Goal: Task Accomplishment & Management: Manage account settings

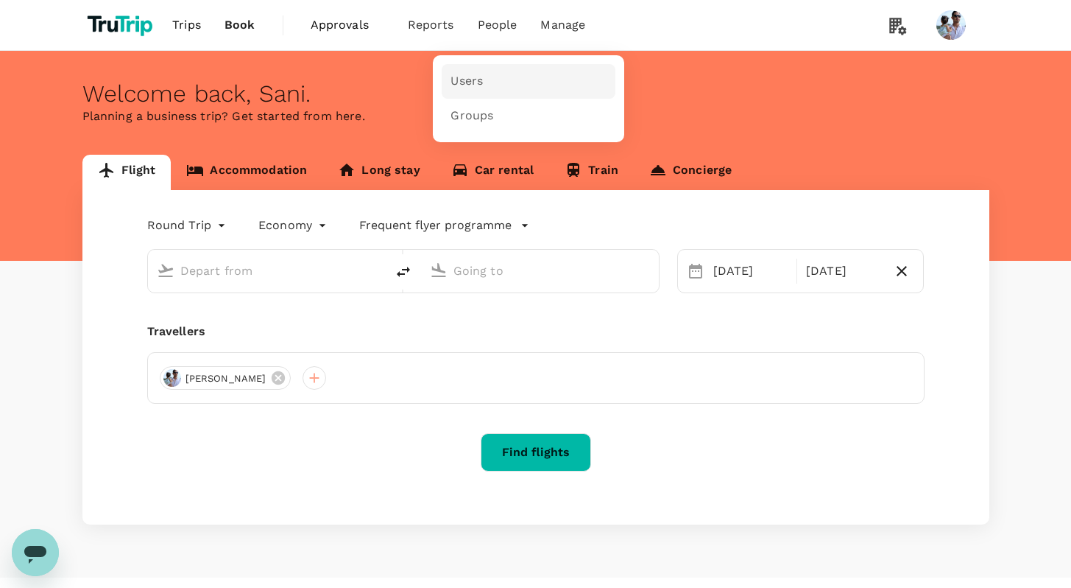
click at [468, 82] on span "Users" at bounding box center [467, 81] width 32 height 17
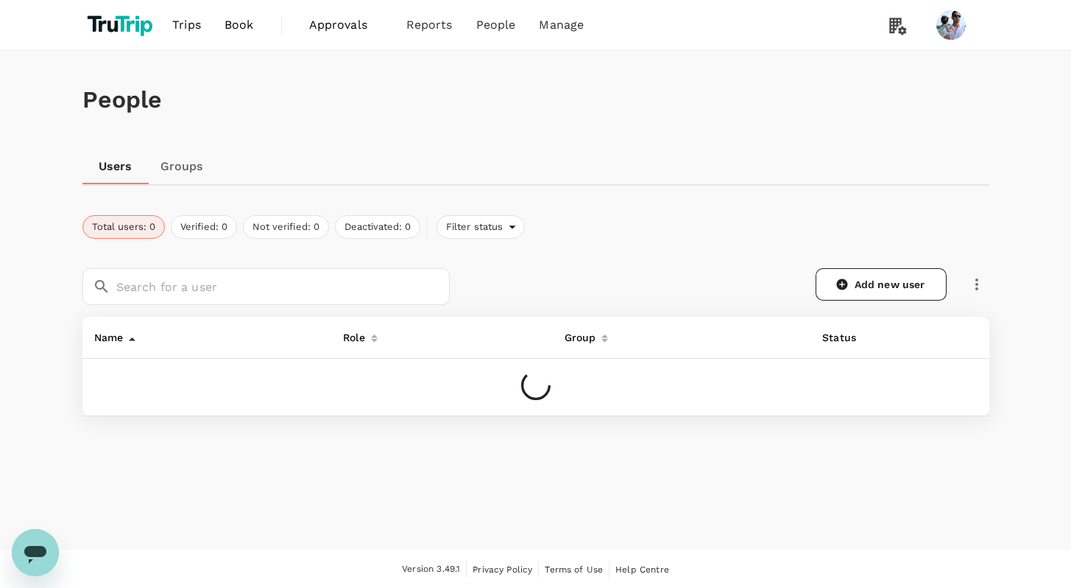
scroll to position [1, 0]
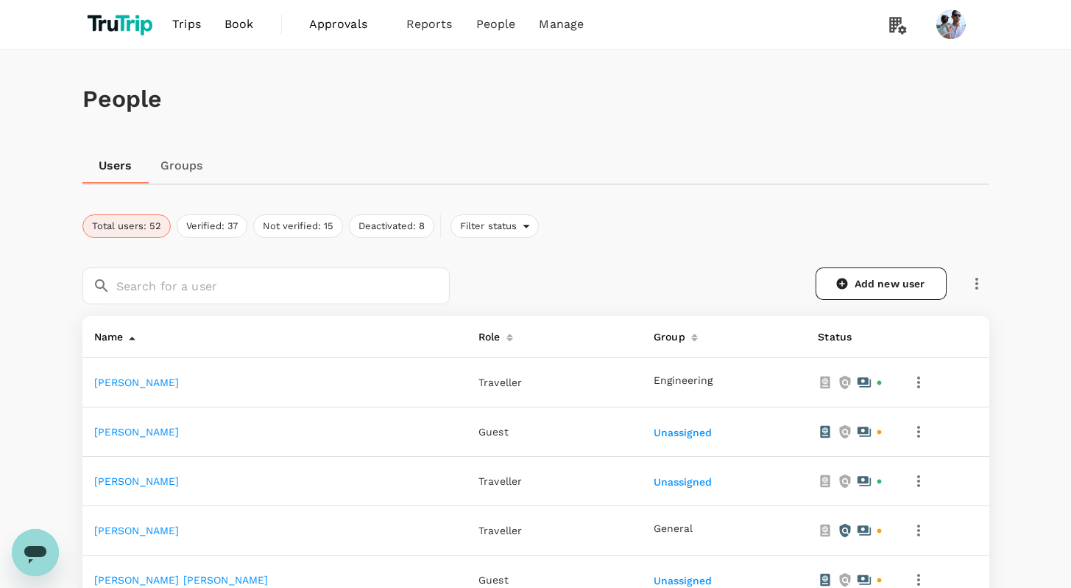
click at [138, 427] on link "[PERSON_NAME]" at bounding box center [136, 432] width 85 height 12
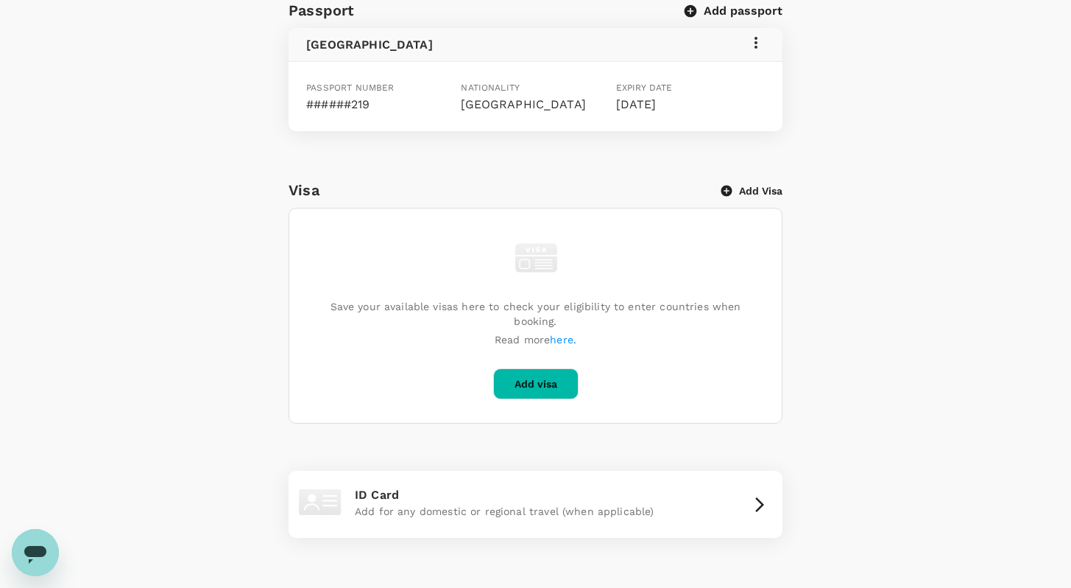
scroll to position [112, 0]
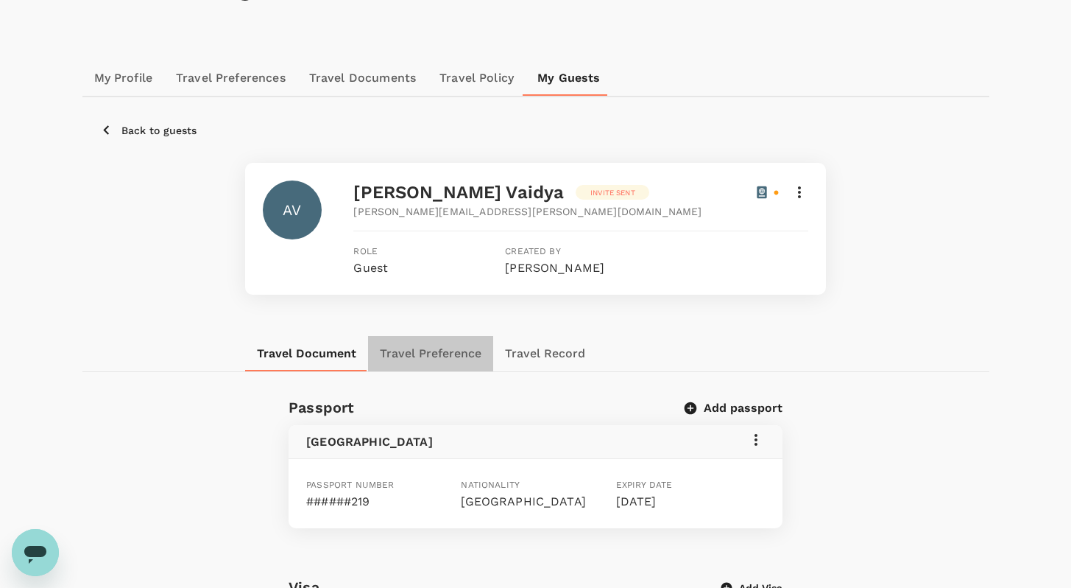
click at [445, 351] on button "Travel Preference" at bounding box center [430, 353] width 125 height 35
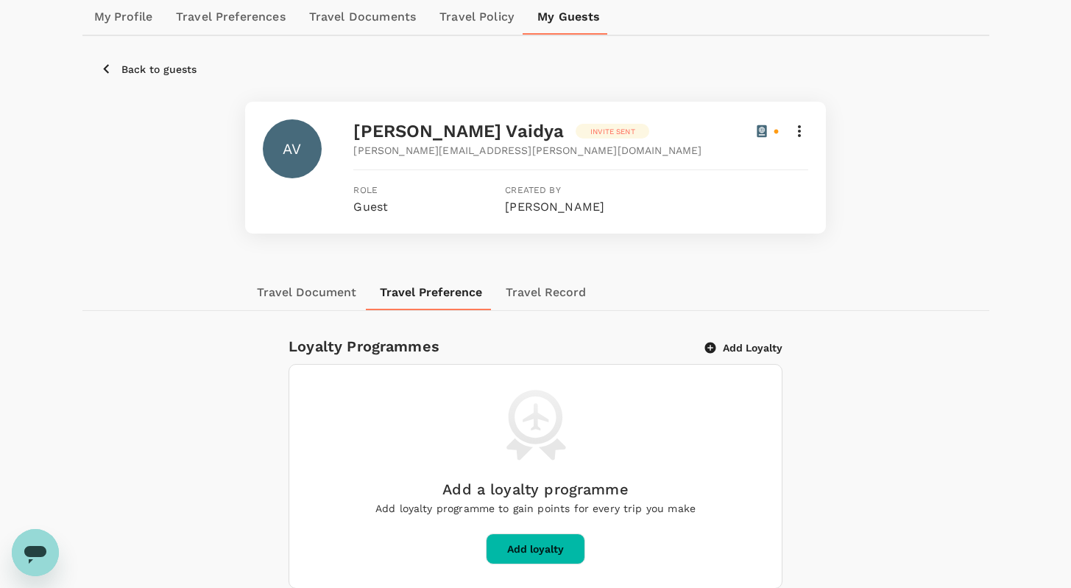
scroll to position [236, 0]
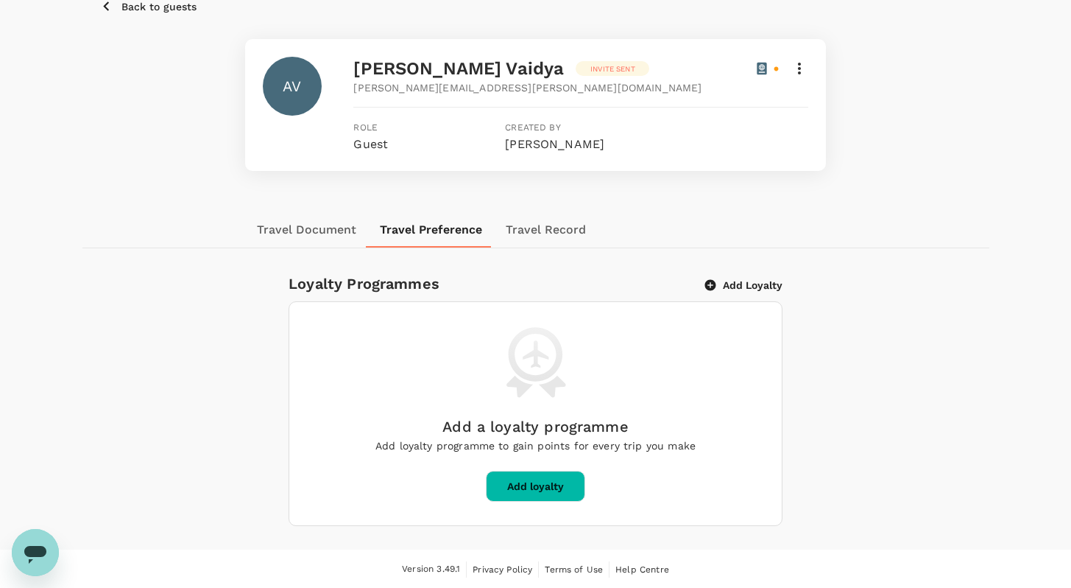
click at [553, 478] on button "Add loyalty" at bounding box center [535, 486] width 99 height 31
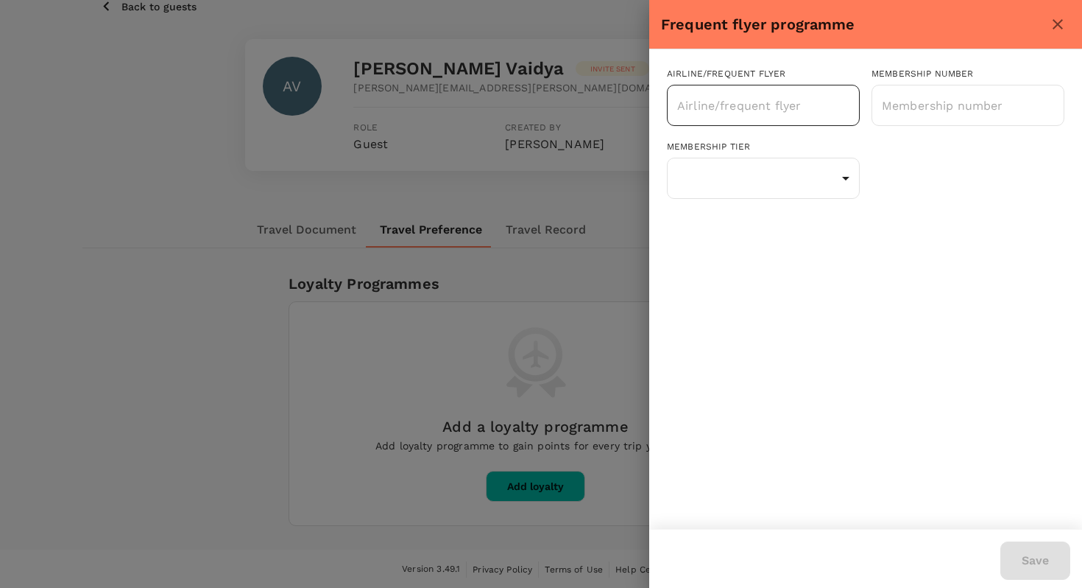
click at [733, 120] on div "​" at bounding box center [763, 105] width 193 height 41
click at [732, 138] on div "Membership tier ​ Status tier ​" at bounding box center [757, 164] width 205 height 73
click at [852, 77] on div "Airline/Frequent Flyer" at bounding box center [763, 74] width 193 height 15
click at [1059, 15] on icon "close" at bounding box center [1058, 24] width 18 height 18
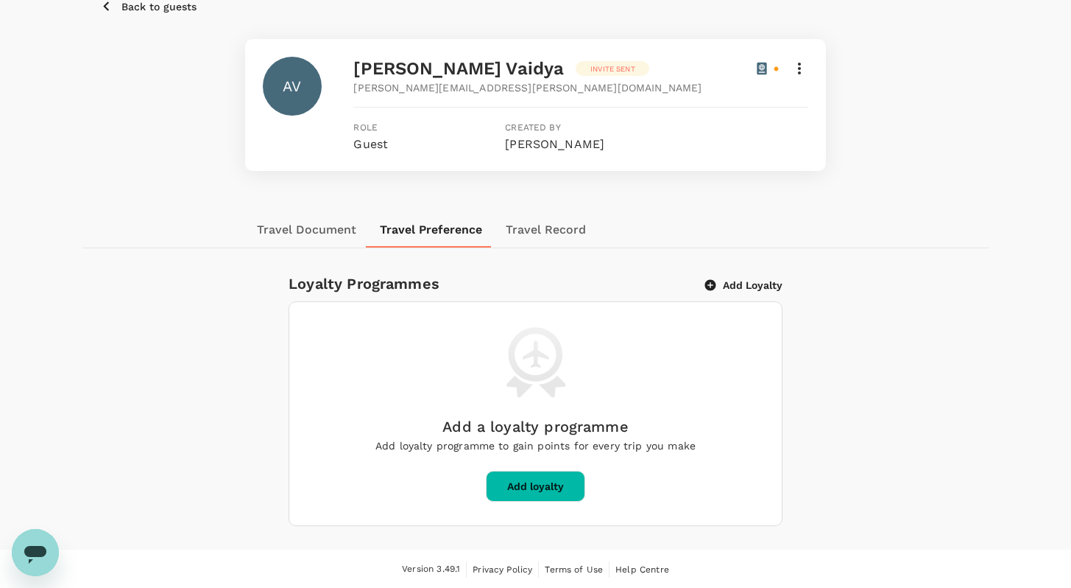
click at [304, 236] on button "Travel Document" at bounding box center [306, 229] width 123 height 35
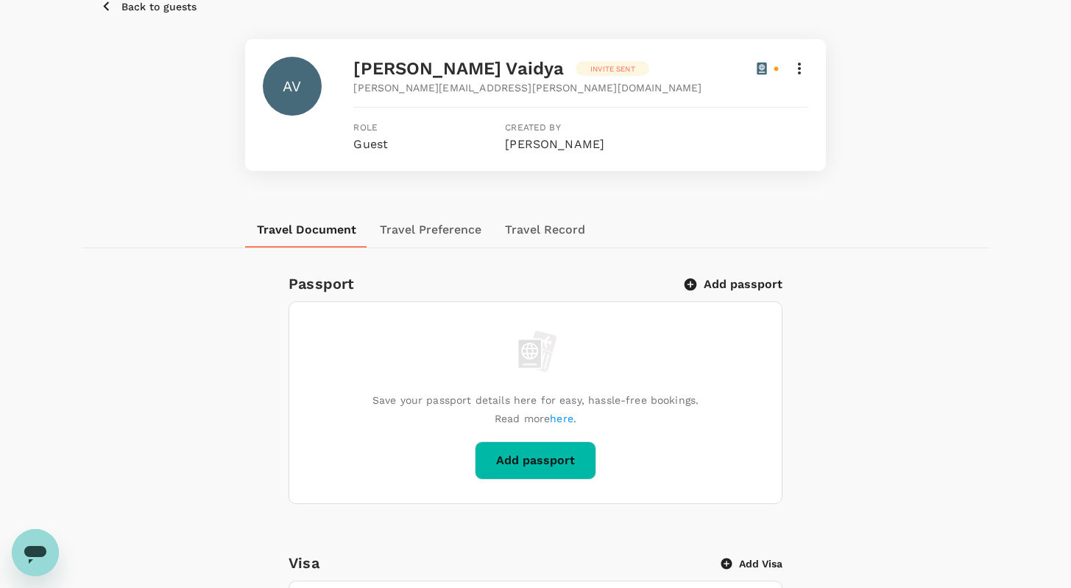
click at [158, 4] on p "Back to guests" at bounding box center [158, 6] width 75 height 15
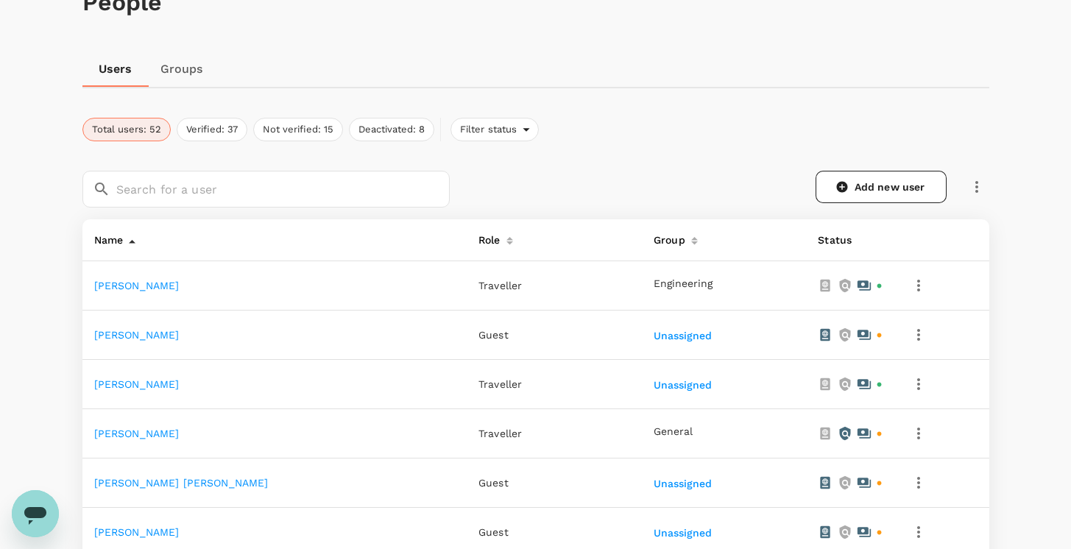
scroll to position [373, 0]
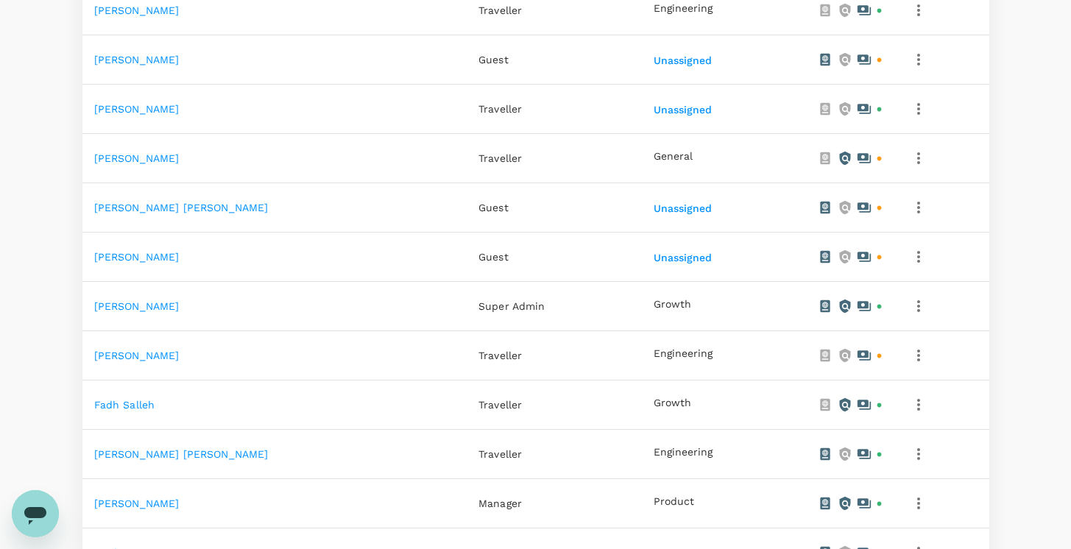
click at [174, 452] on link "[PERSON_NAME] [PERSON_NAME]" at bounding box center [181, 454] width 175 height 12
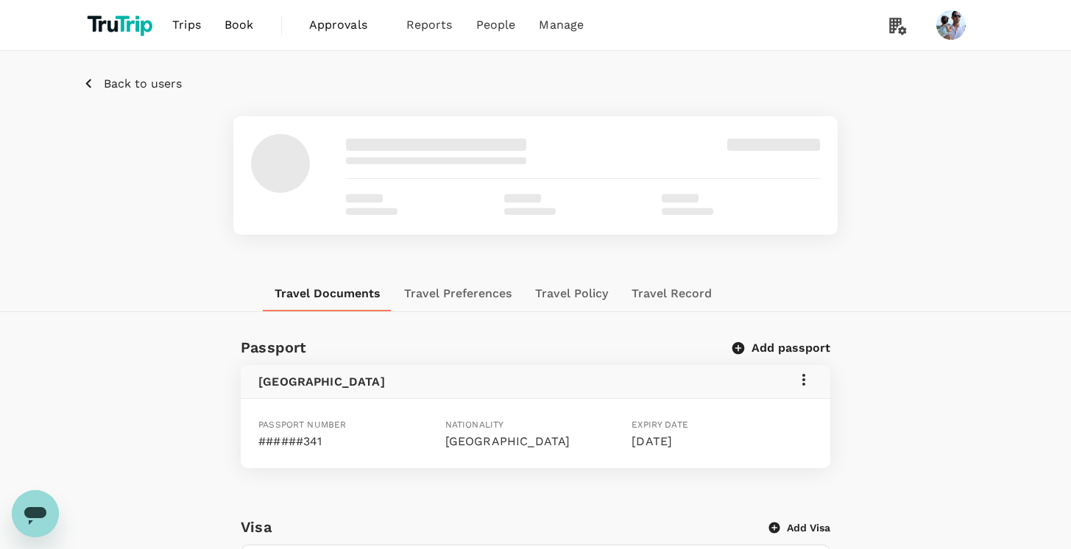
scroll to position [19, 0]
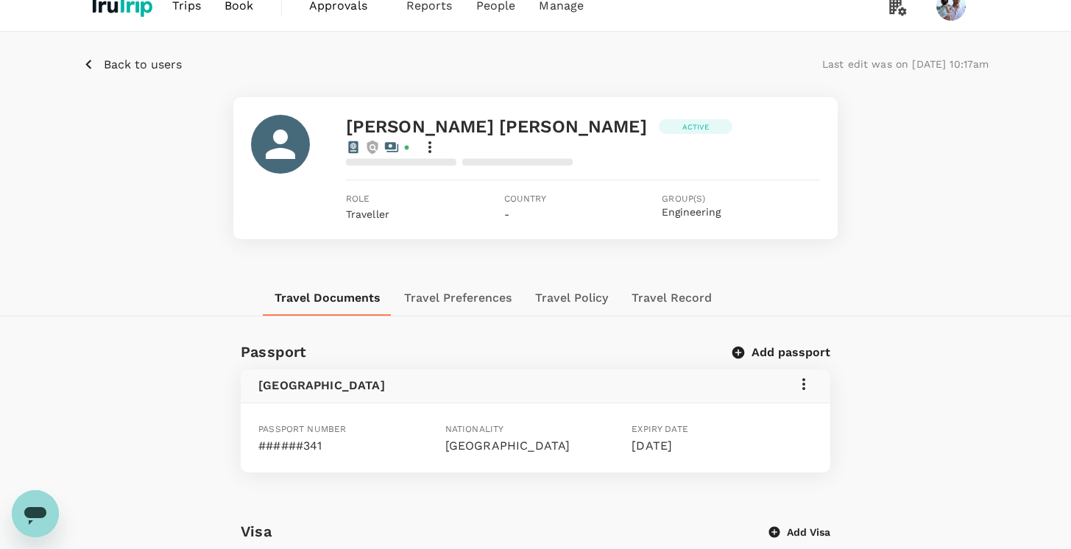
click at [462, 281] on button "Travel Preferences" at bounding box center [457, 298] width 131 height 35
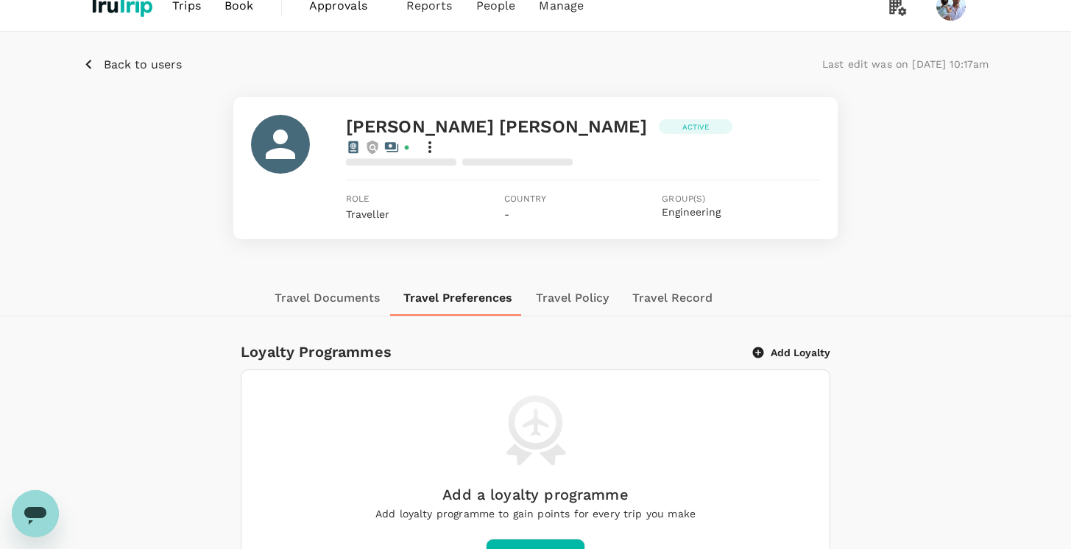
scroll to position [109, 0]
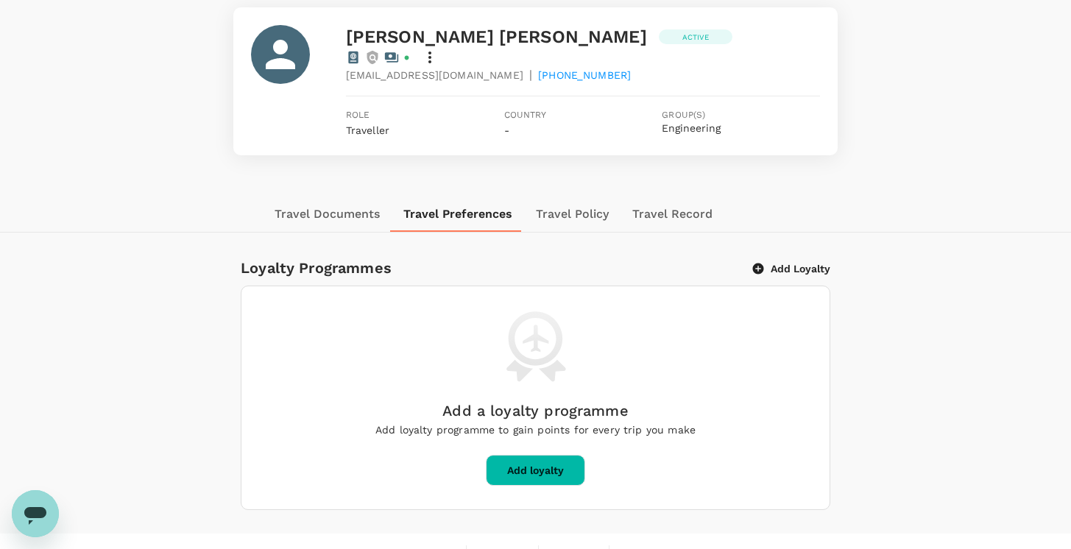
click at [815, 262] on button "Add Loyalty" at bounding box center [791, 268] width 77 height 13
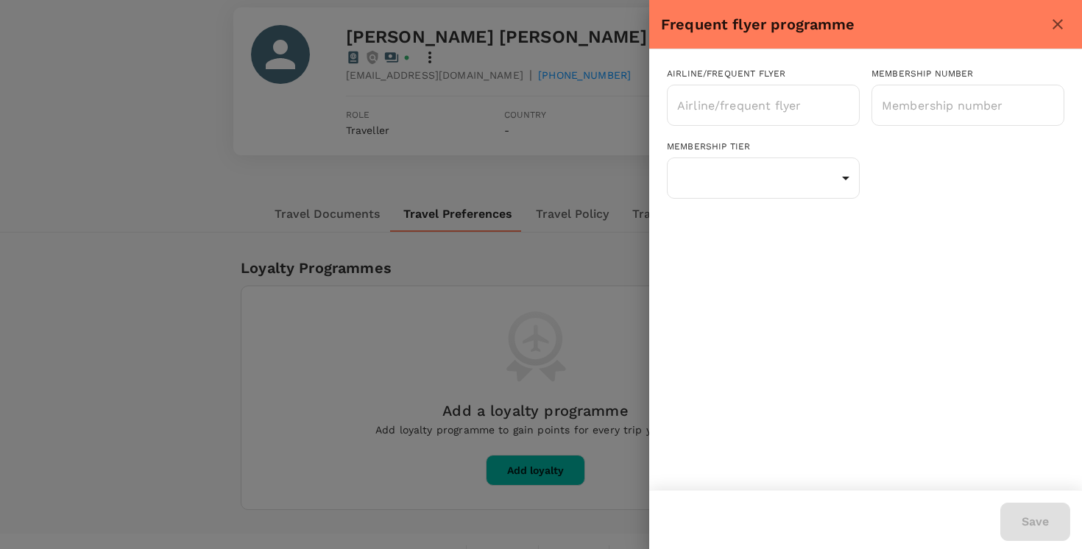
click at [526, 292] on div at bounding box center [541, 274] width 1082 height 549
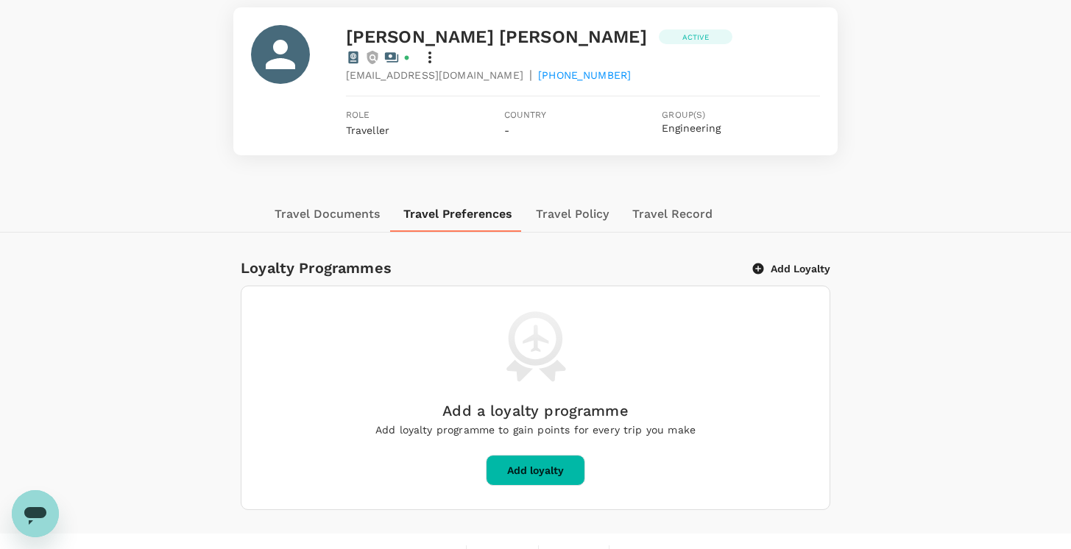
scroll to position [100, 0]
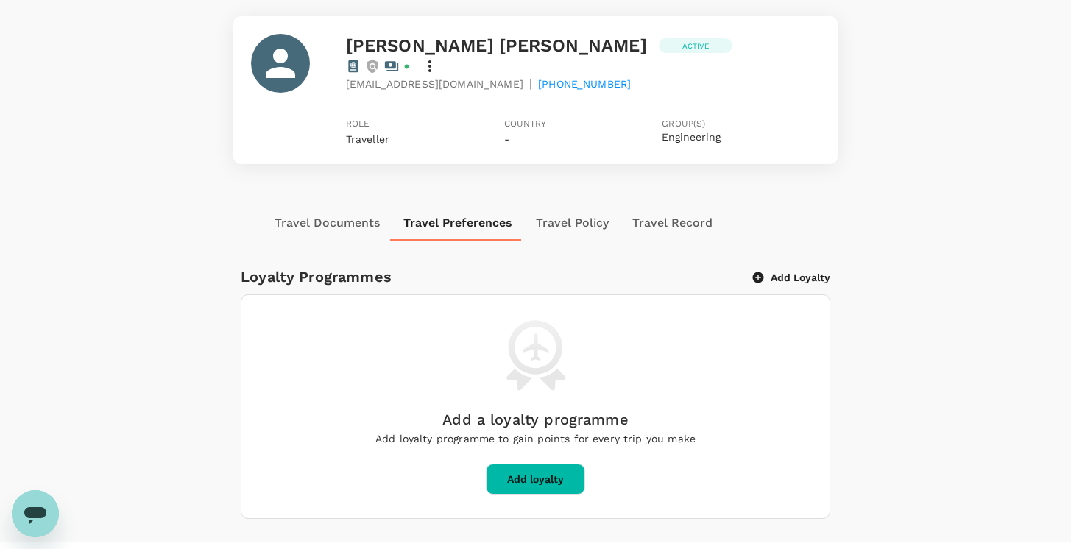
click at [342, 205] on button "Travel Documents" at bounding box center [327, 222] width 129 height 35
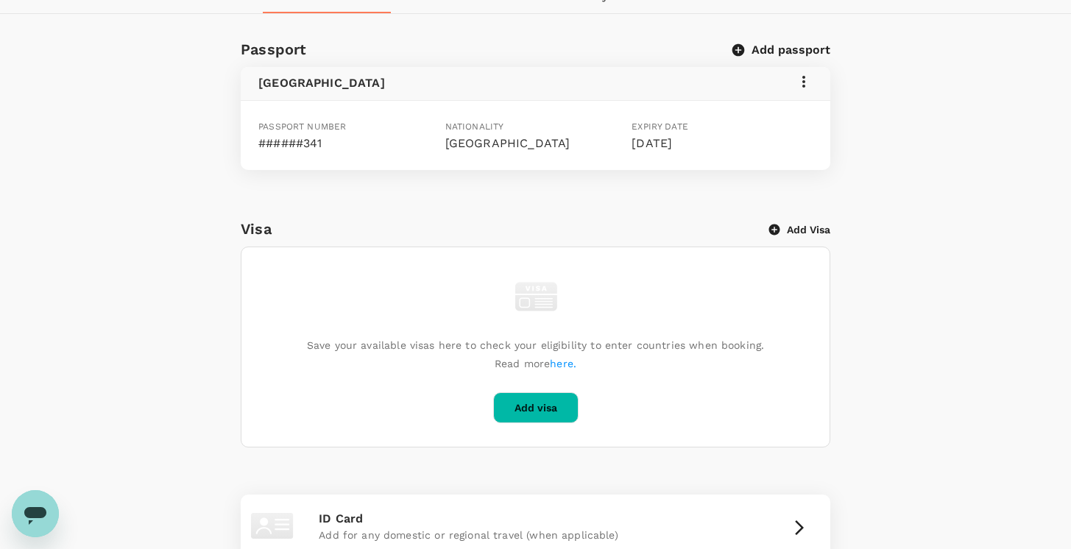
scroll to position [0, 0]
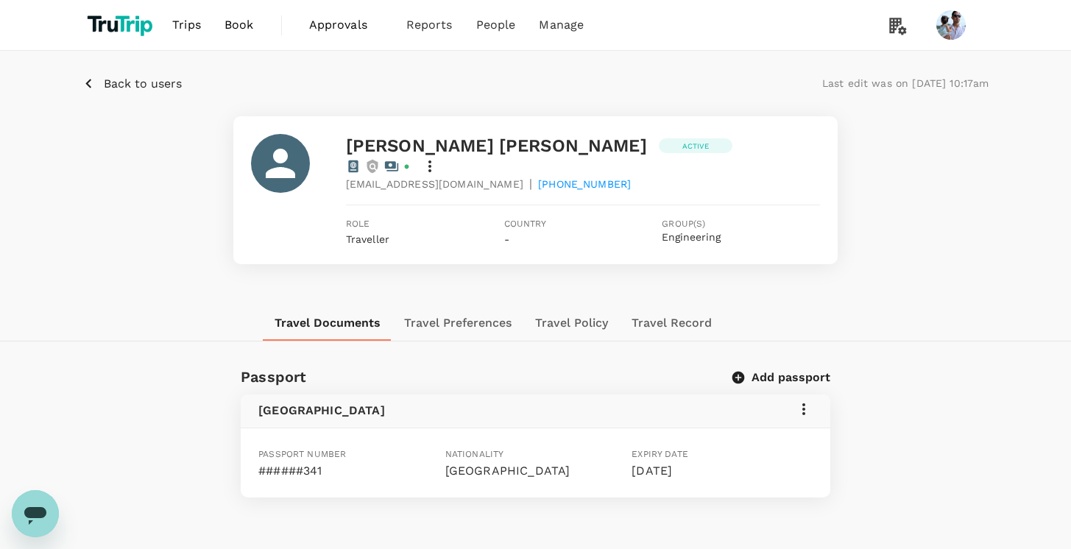
click at [468, 311] on button "Travel Preferences" at bounding box center [457, 323] width 131 height 35
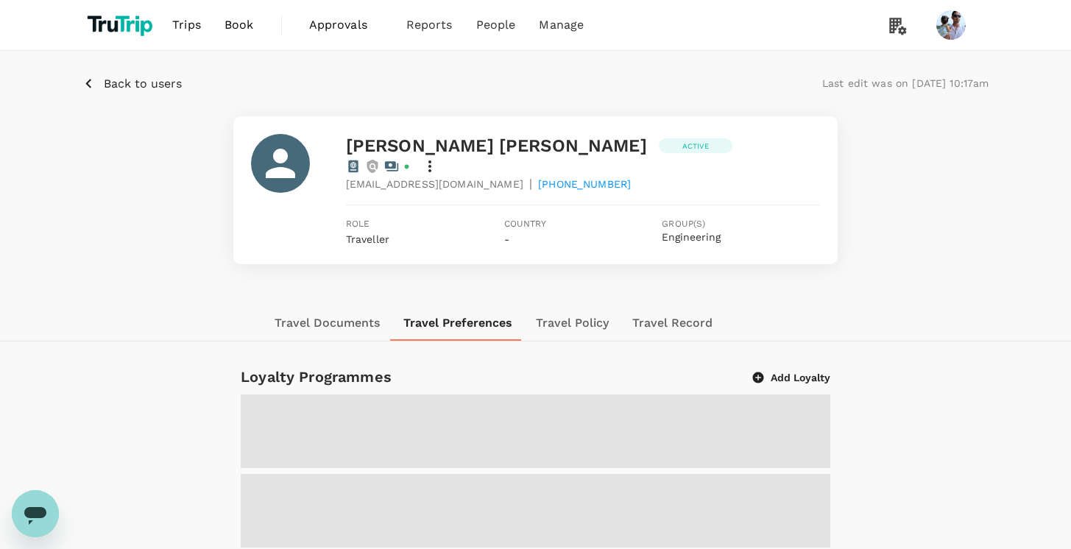
scroll to position [111, 0]
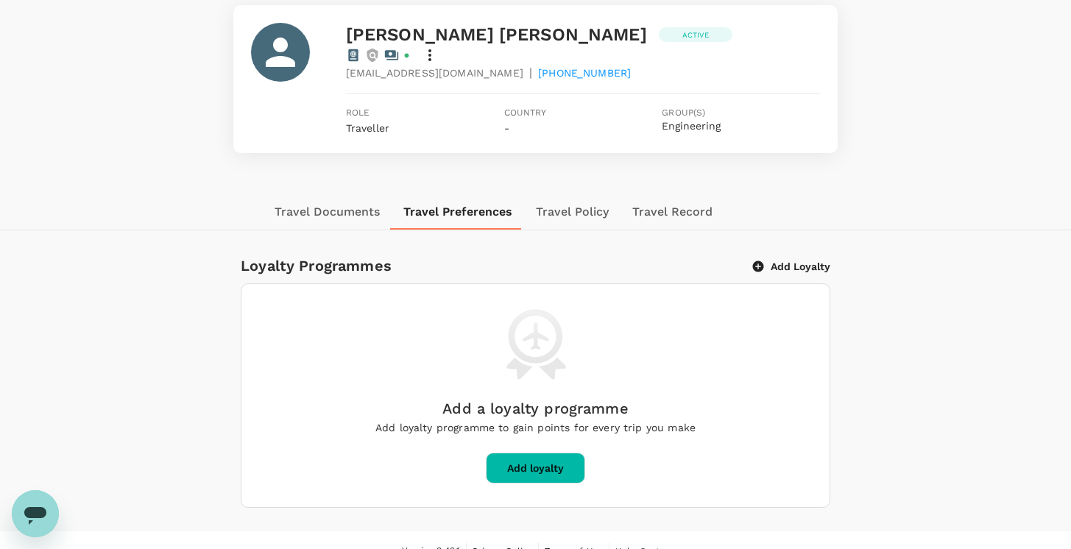
click at [570, 200] on button "Travel Policy" at bounding box center [572, 211] width 96 height 35
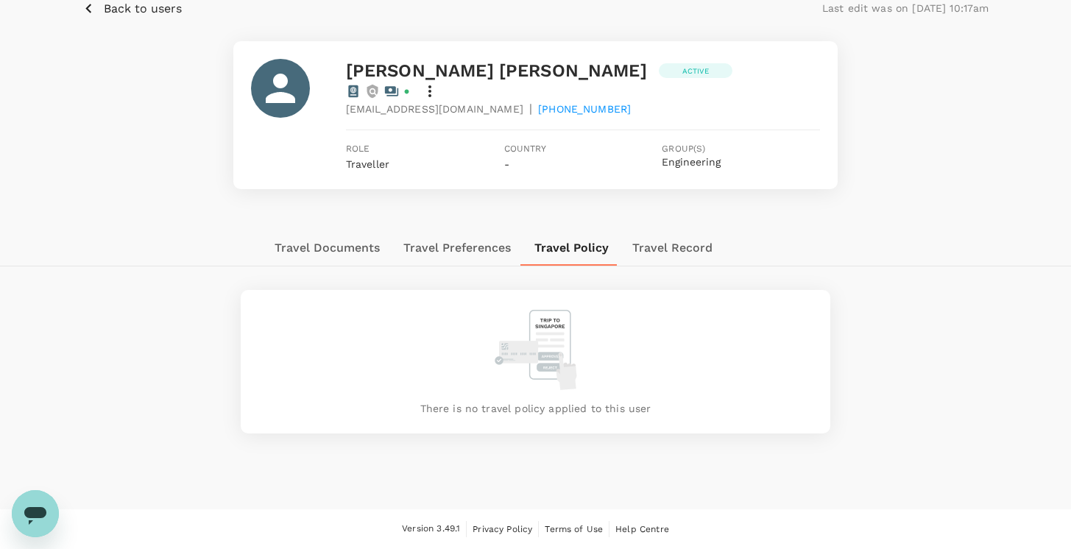
scroll to position [74, 0]
click at [670, 231] on button "Travel Record" at bounding box center [673, 248] width 104 height 35
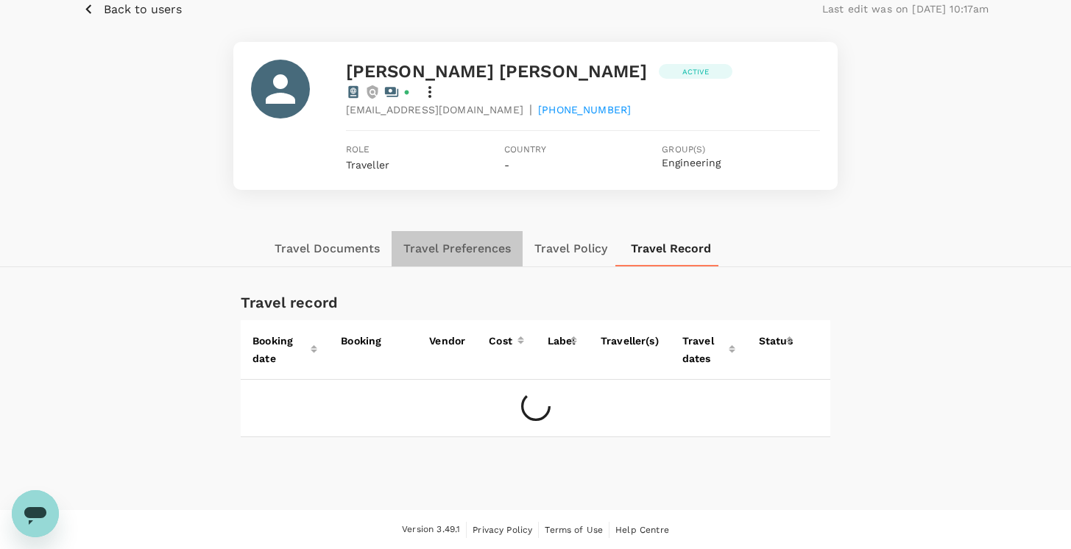
drag, startPoint x: 427, startPoint y: 239, endPoint x: 454, endPoint y: 238, distance: 26.5
click at [430, 239] on button "Travel Preferences" at bounding box center [457, 248] width 131 height 35
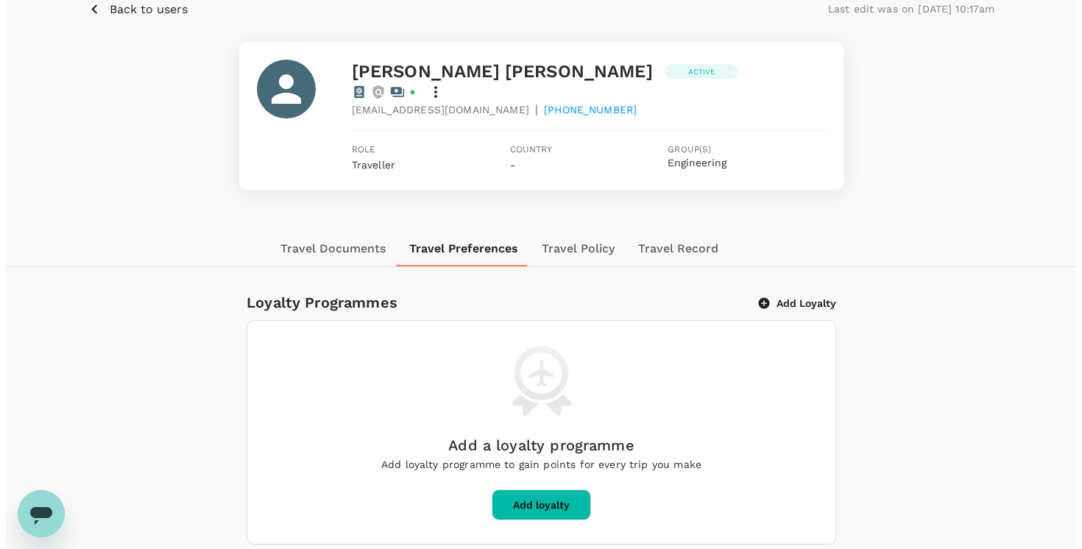
scroll to position [115, 0]
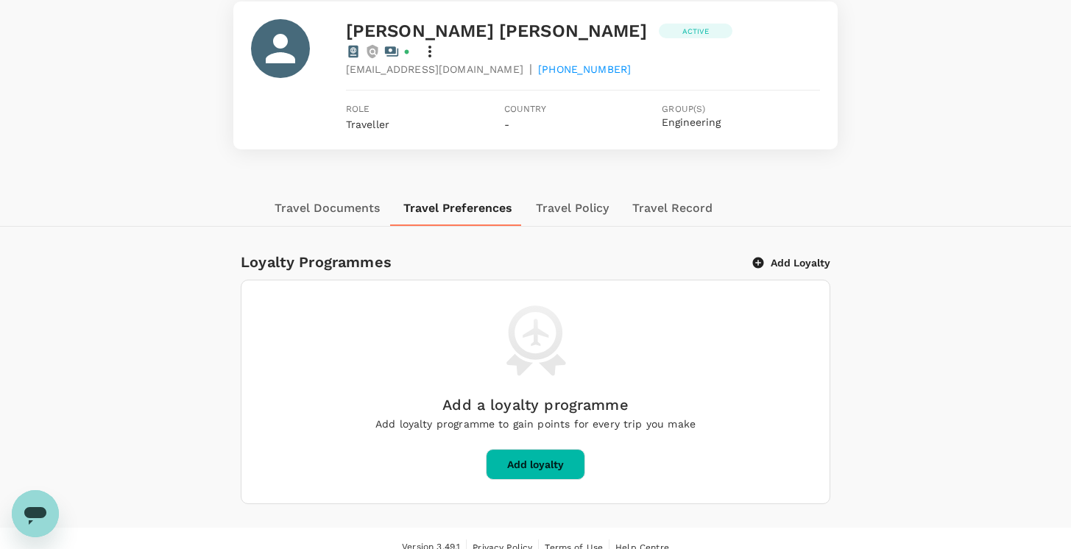
click at [769, 256] on button "Add Loyalty" at bounding box center [791, 262] width 77 height 13
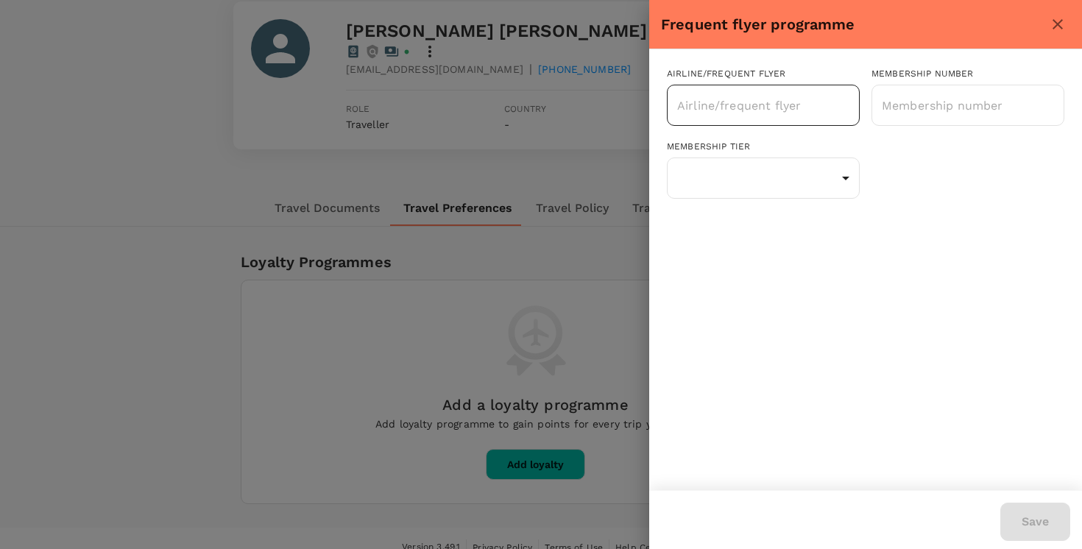
click at [753, 122] on div "​" at bounding box center [763, 105] width 193 height 41
click at [900, 224] on div "Airline/Frequent Flyer ​ Membership number ​ Membership tier ​ Status tier ​" at bounding box center [865, 139] width 433 height 181
click at [830, 172] on body "Trips Book Approvals 0 Reports People Manage Back to users Last edit was on [DA…" at bounding box center [541, 226] width 1082 height 683
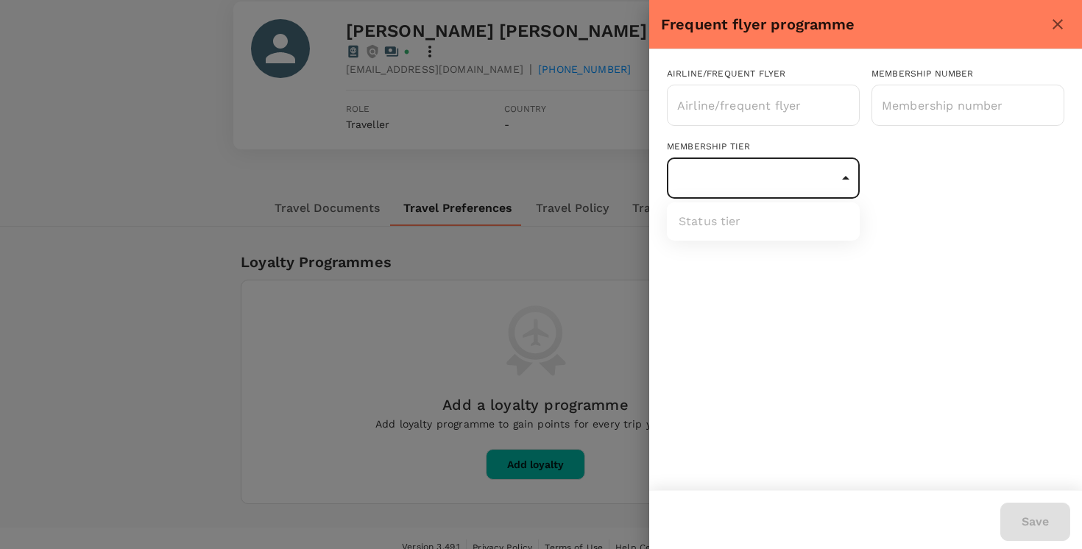
click at [751, 230] on ul "Status tier" at bounding box center [763, 221] width 193 height 38
click at [1009, 149] on div at bounding box center [541, 274] width 1082 height 549
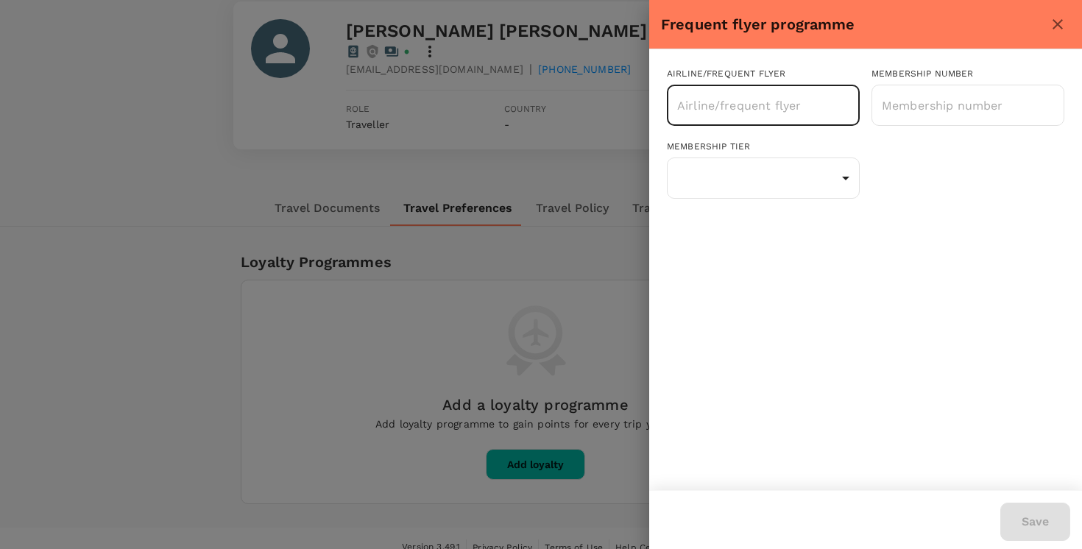
click at [806, 111] on input "text" at bounding box center [753, 105] width 158 height 28
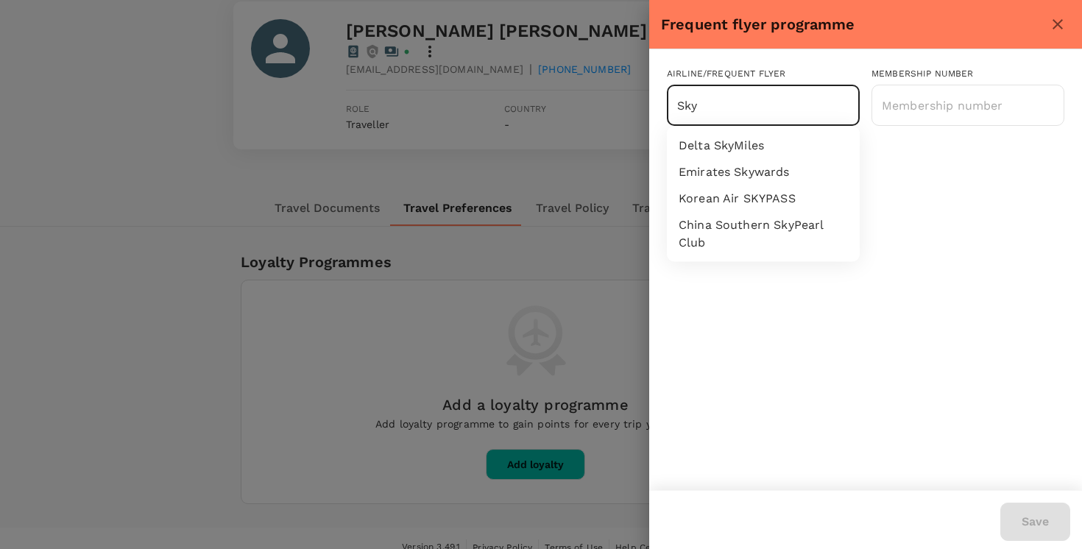
click at [739, 175] on li "Emirates Skywards" at bounding box center [763, 172] width 193 height 27
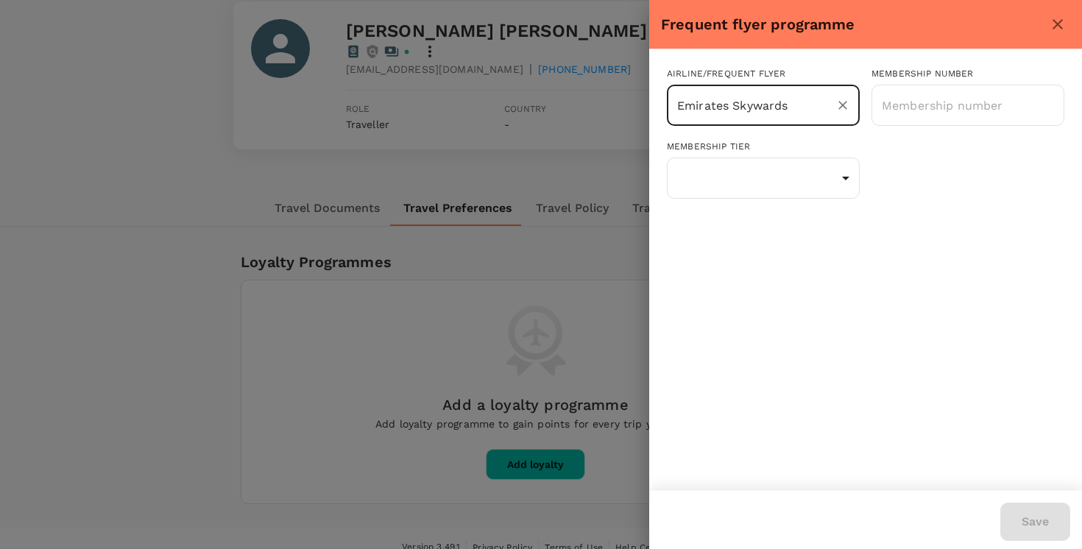
type input "Emirates Skywards"
click at [1017, 199] on div "Membership tier ​ Status tier ​" at bounding box center [859, 164] width 409 height 73
click at [773, 184] on body "Trips Book Approvals 0 Reports People Manage Back to users Last edit was on [DA…" at bounding box center [541, 226] width 1082 height 683
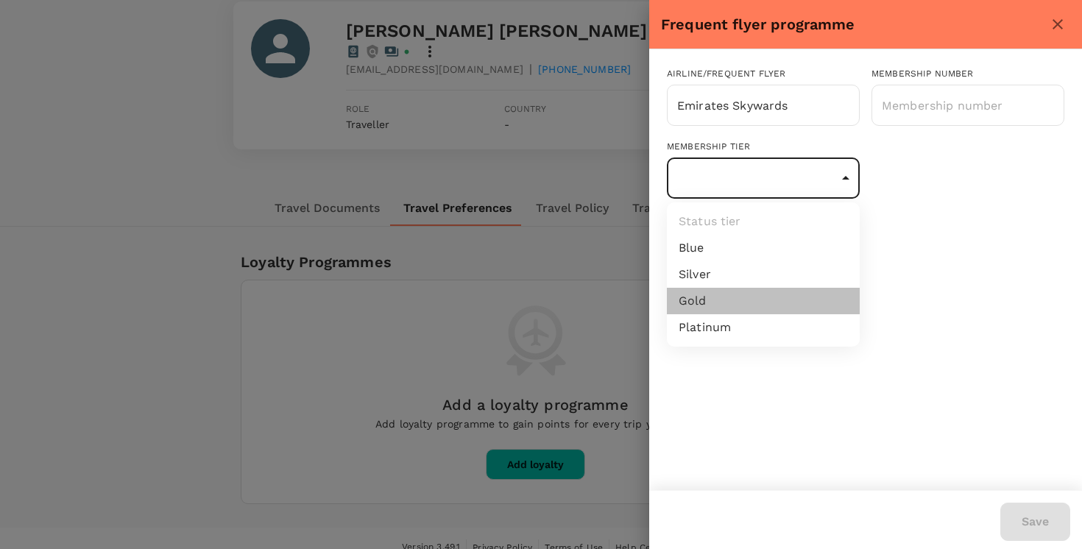
click at [763, 296] on li "Gold" at bounding box center [763, 301] width 193 height 27
type input "16"
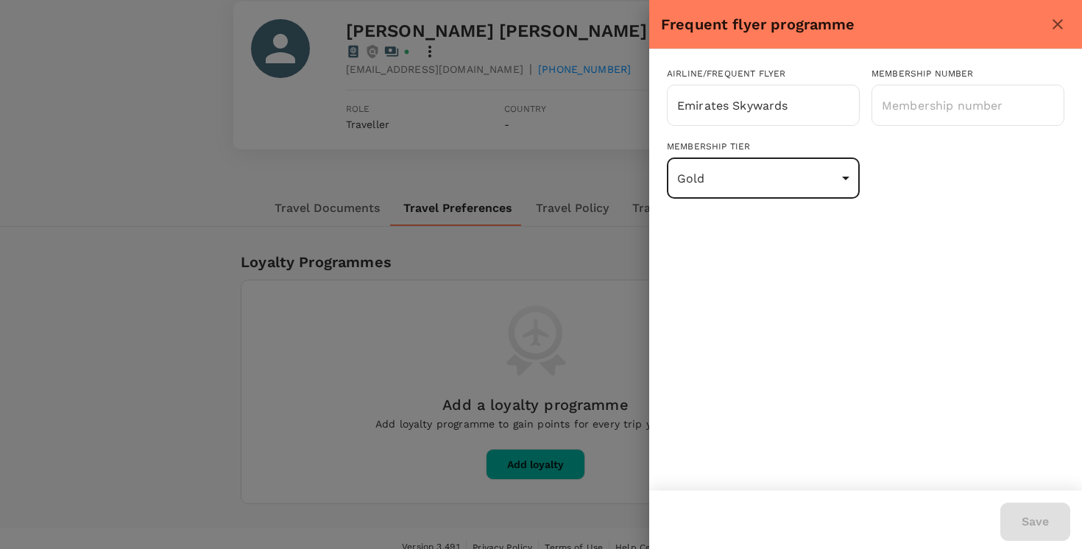
click at [973, 248] on div "Airline/Frequent Flyer Emirates Skywards ​ Membership number ​ Membership tier …" at bounding box center [865, 269] width 433 height 441
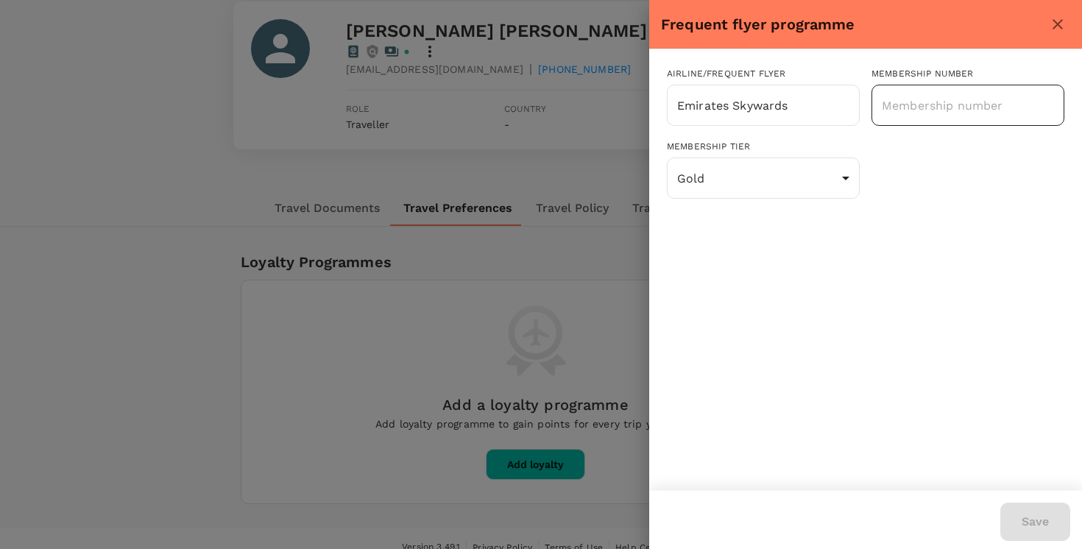
click at [992, 119] on input "text" at bounding box center [968, 105] width 193 height 37
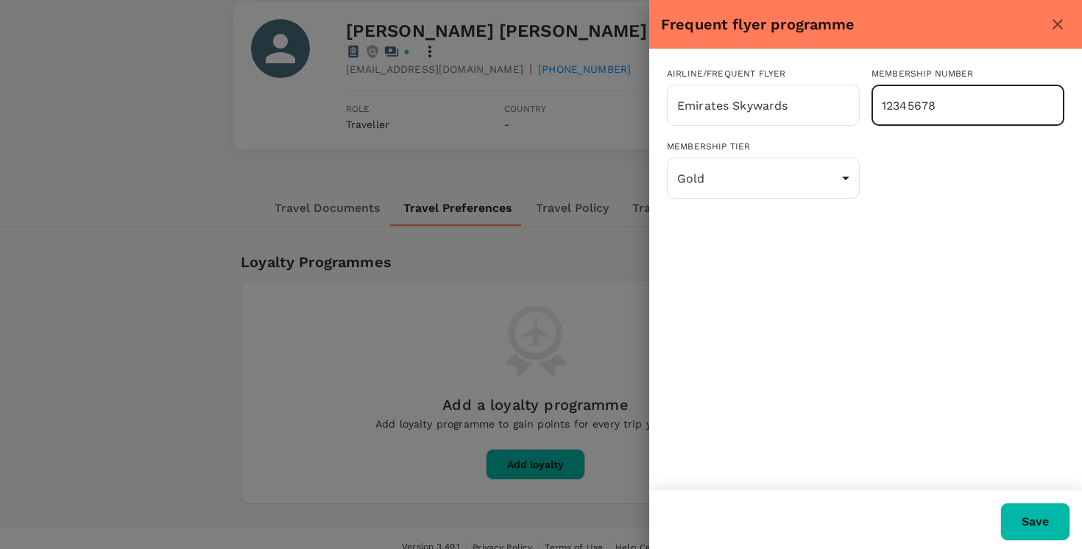
type input "12345678"
drag, startPoint x: 944, startPoint y: 168, endPoint x: 929, endPoint y: 169, distance: 14.8
click at [944, 169] on div "Membership tier Gold 16 ​" at bounding box center [859, 164] width 409 height 73
click at [773, 185] on body "Trips Book Approvals 0 Reports People Manage Back to users Last edit was on [DA…" at bounding box center [541, 226] width 1082 height 683
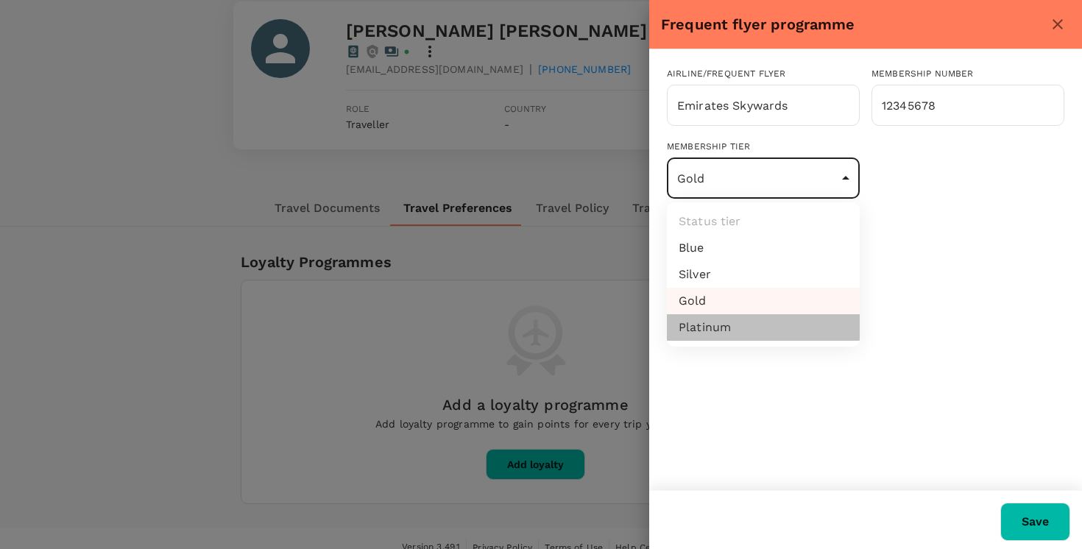
click at [789, 338] on li "Platinum" at bounding box center [763, 327] width 193 height 27
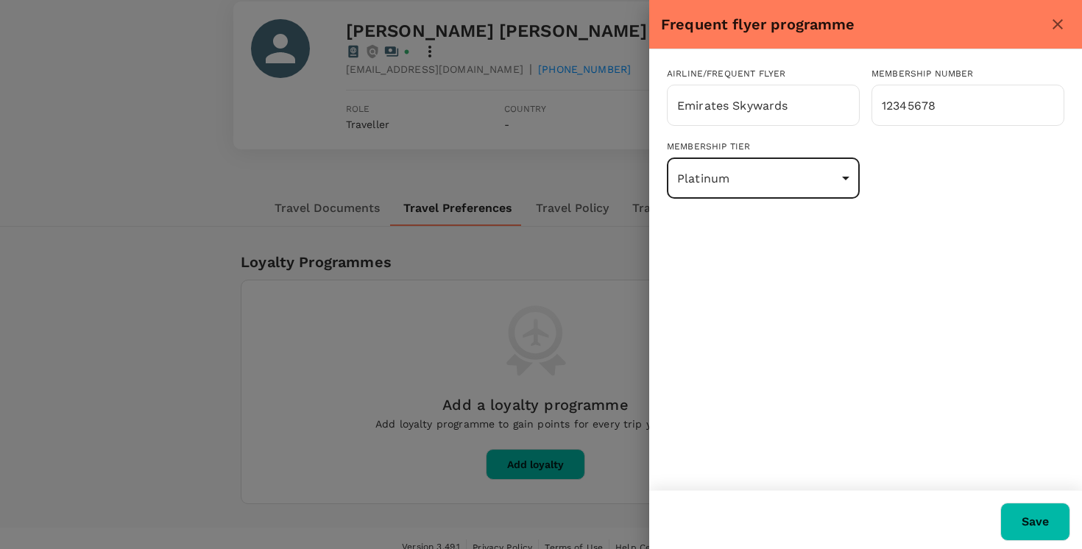
click at [739, 186] on body "Trips Book Approvals 0 Reports People Manage Back to users Last edit was on [DA…" at bounding box center [541, 226] width 1082 height 683
click at [727, 245] on li "Blue" at bounding box center [763, 248] width 193 height 27
click at [746, 184] on body "Trips Book Approvals 0 Reports People Manage Back to users Last edit was on [DA…" at bounding box center [541, 226] width 1082 height 683
click at [742, 249] on li "Blue" at bounding box center [763, 248] width 193 height 27
click at [745, 172] on body "Trips Book Approvals 0 Reports People Manage Back to users Last edit was on [DA…" at bounding box center [541, 226] width 1082 height 683
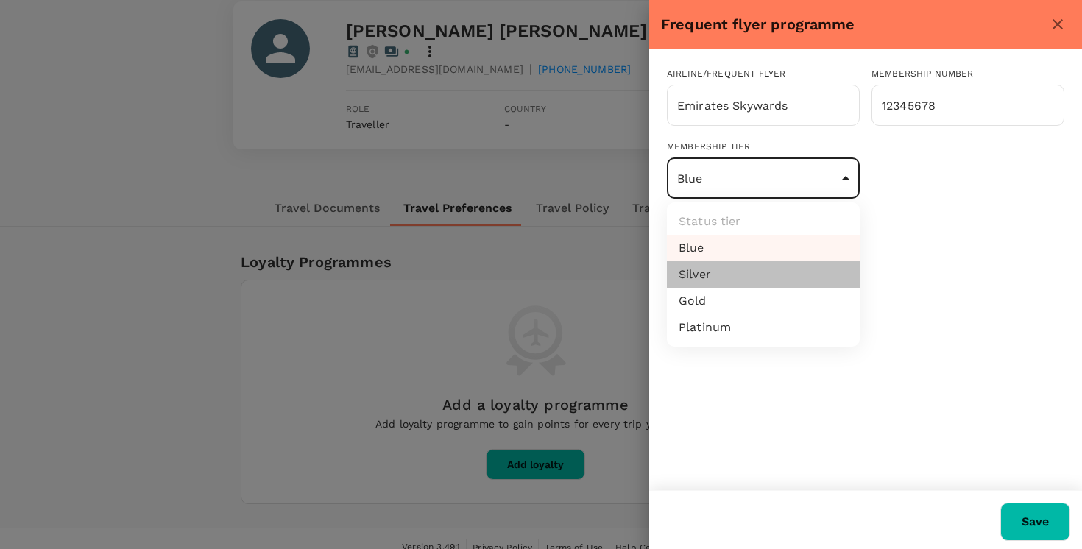
click at [746, 273] on li "Silver" at bounding box center [763, 274] width 193 height 27
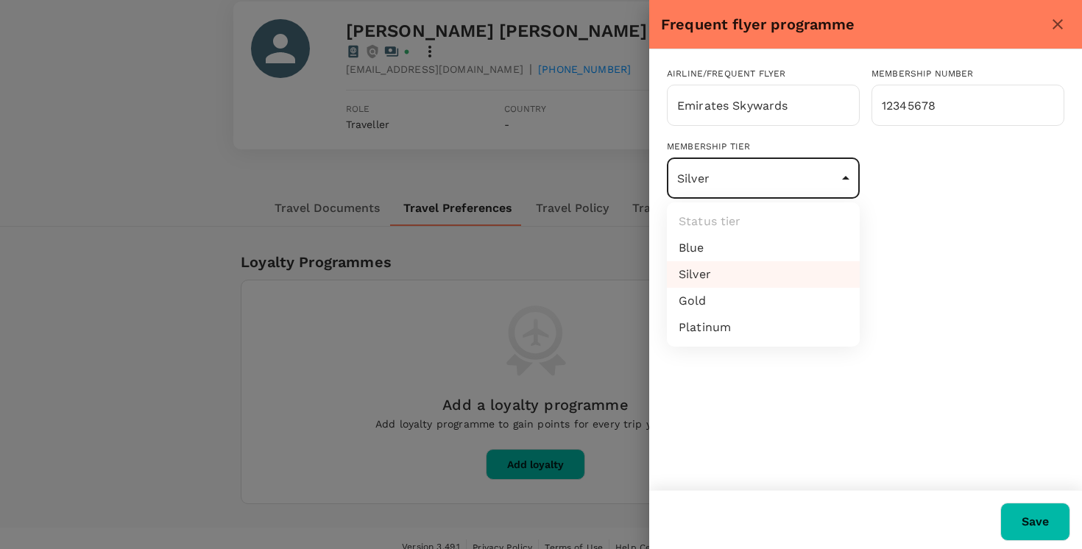
click at [742, 169] on body "Trips Book Approvals 0 Reports People Manage Back to users Last edit was on [DA…" at bounding box center [541, 226] width 1082 height 683
click at [757, 289] on li "Gold" at bounding box center [763, 301] width 193 height 27
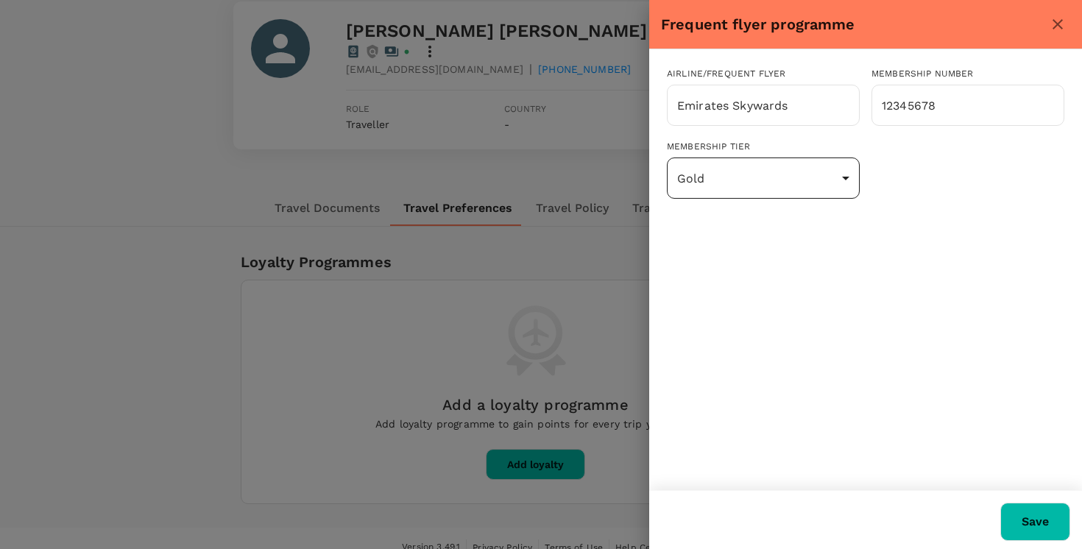
drag, startPoint x: 839, startPoint y: 200, endPoint x: 747, endPoint y: 173, distance: 96.7
click at [839, 200] on div "Membership tier Gold 16 ​" at bounding box center [757, 164] width 205 height 73
click at [740, 166] on body "Trips Book Approvals 0 Reports People Manage Back to users Last edit was on [DA…" at bounding box center [541, 226] width 1082 height 683
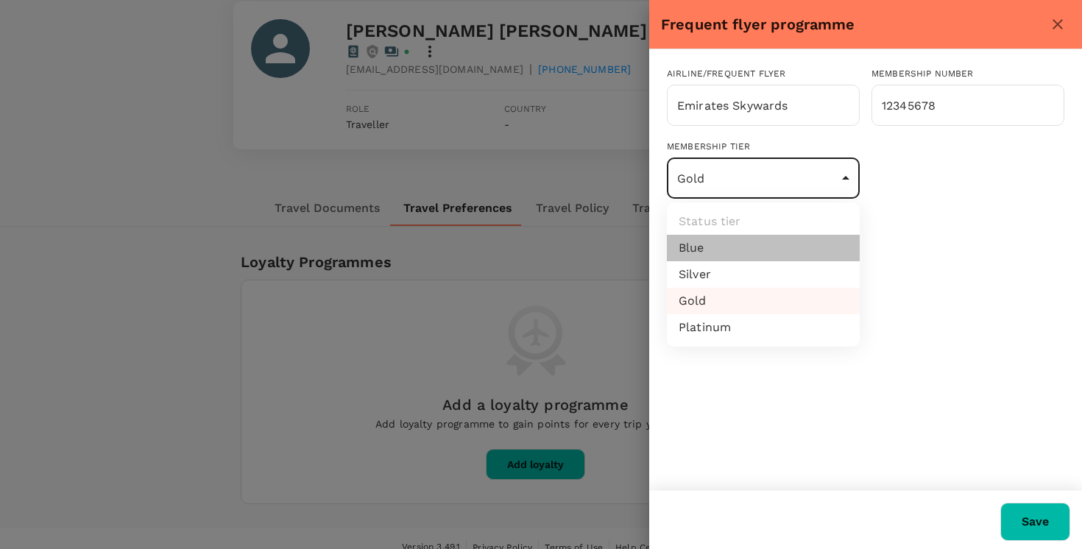
click at [745, 242] on li "Blue" at bounding box center [763, 248] width 193 height 27
type input "1"
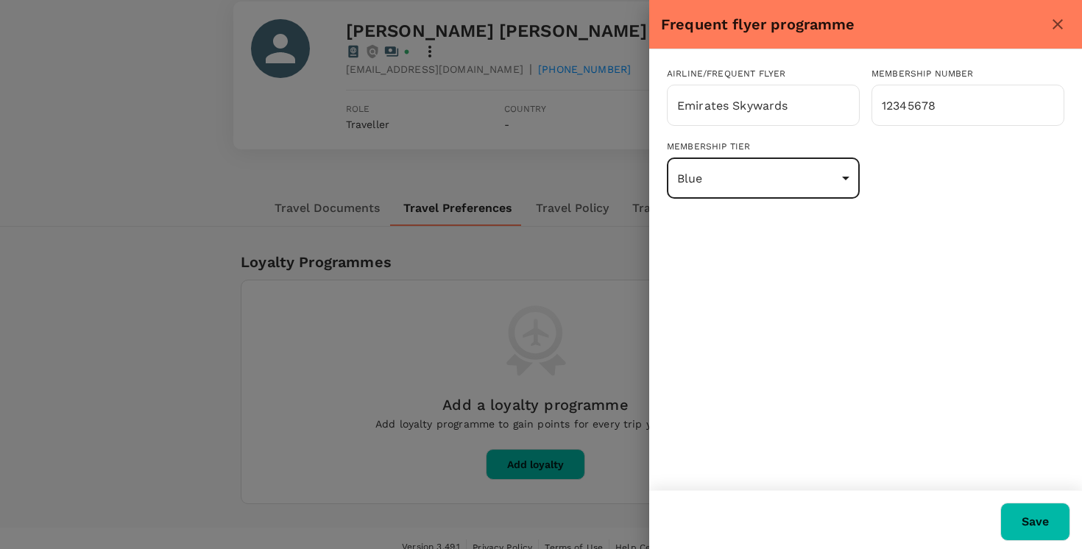
click at [795, 191] on body "Trips Book Approvals 0 Reports People Manage Back to users Last edit was on [DA…" at bounding box center [541, 226] width 1082 height 683
drag, startPoint x: 904, startPoint y: 300, endPoint x: 874, endPoint y: 285, distance: 33.3
click at [901, 300] on div at bounding box center [541, 274] width 1082 height 549
click at [736, 95] on input "Emirates Skywards" at bounding box center [743, 105] width 138 height 28
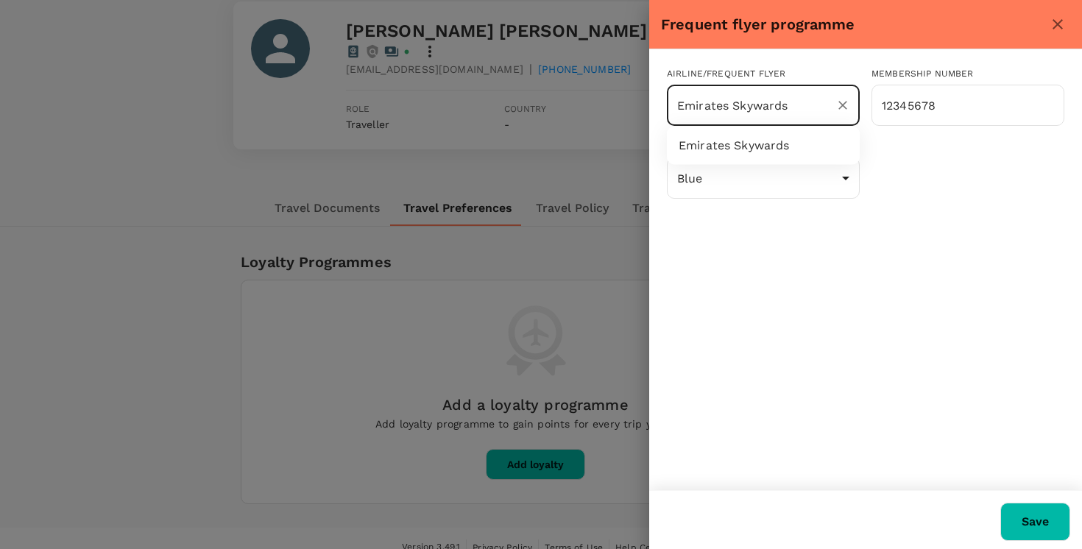
click at [781, 119] on input "Emirates Skywards" at bounding box center [743, 105] width 138 height 28
click at [1016, 244] on div "Airline/Frequent Flyer Emirates Skywards ​ Membership number 12345678 ​ Members…" at bounding box center [865, 269] width 433 height 441
click at [705, 144] on div "Membership tier" at bounding box center [763, 147] width 193 height 15
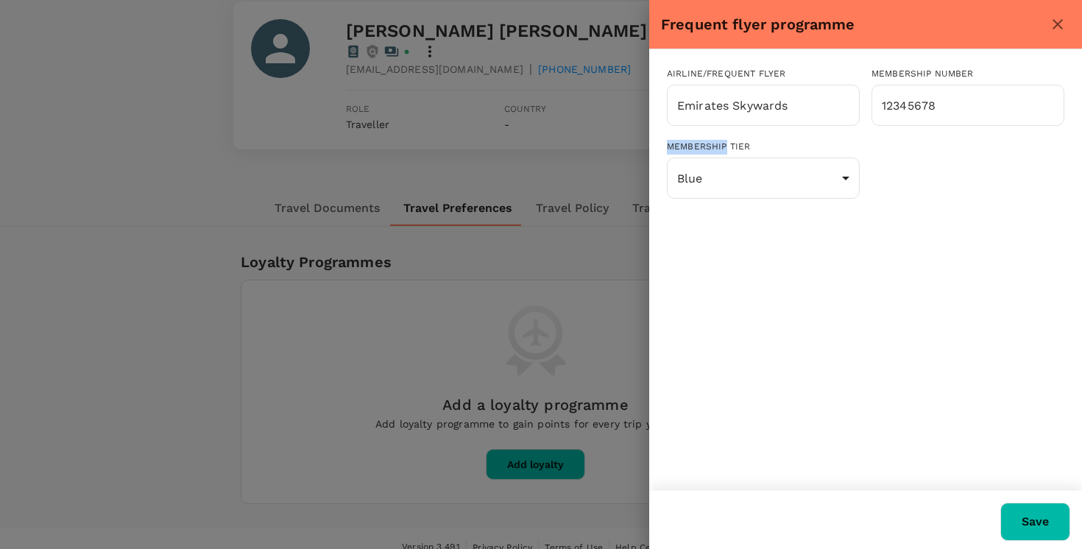
click at [705, 144] on div "Membership tier" at bounding box center [763, 147] width 193 height 15
click at [976, 169] on div "Membership tier Blue 1 ​" at bounding box center [859, 164] width 409 height 73
click at [811, 178] on body "Trips Book Approvals 0 Reports People Manage Back to users Last edit was on [DA…" at bounding box center [541, 226] width 1082 height 683
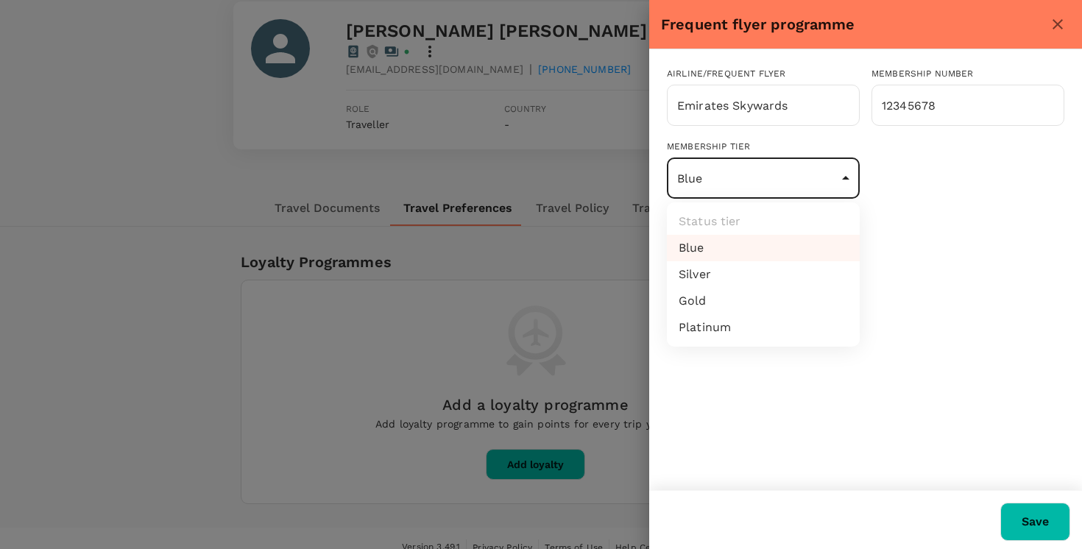
click at [1007, 223] on div at bounding box center [541, 274] width 1082 height 549
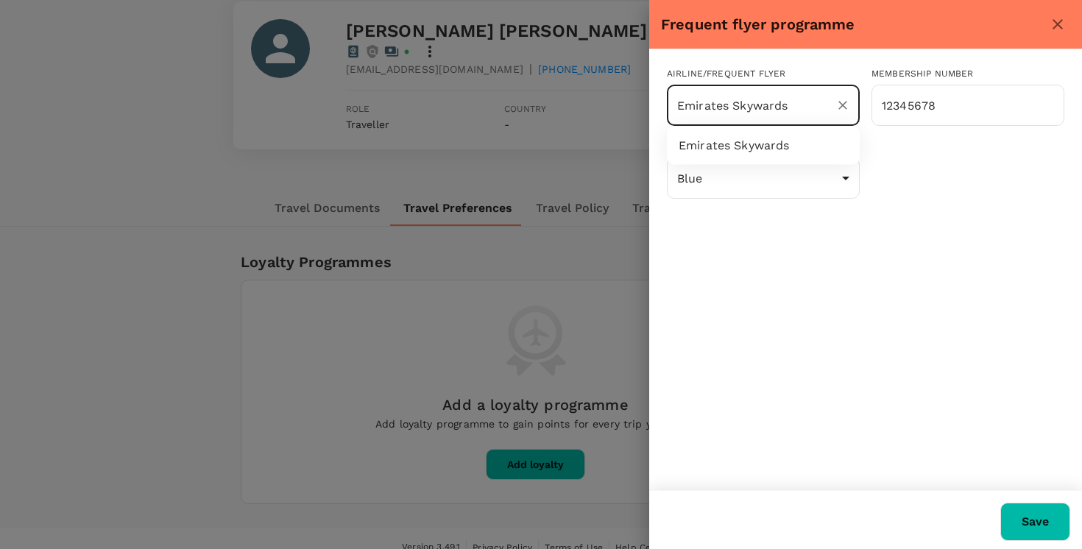
click at [728, 110] on input "Emirates Skywards" at bounding box center [743, 105] width 138 height 28
click at [739, 138] on li "Qatar Airways Privilege Club" at bounding box center [763, 146] width 193 height 27
type input "Qatar Airways Privilege Club"
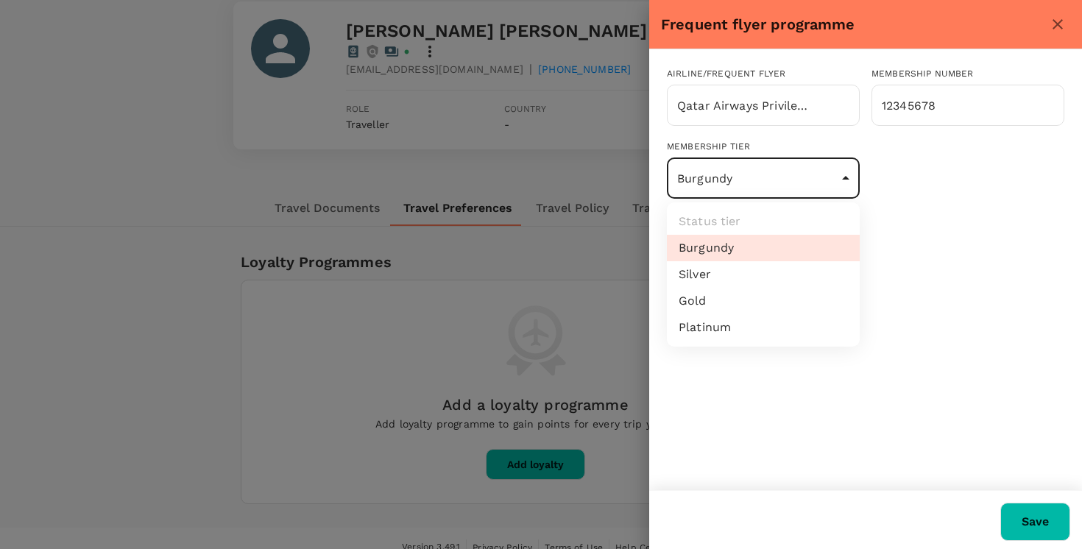
click at [730, 180] on body "Trips Book Approvals 0 Reports People Manage Back to users Last edit was on [DA…" at bounding box center [541, 226] width 1082 height 683
click at [727, 172] on div at bounding box center [541, 274] width 1082 height 549
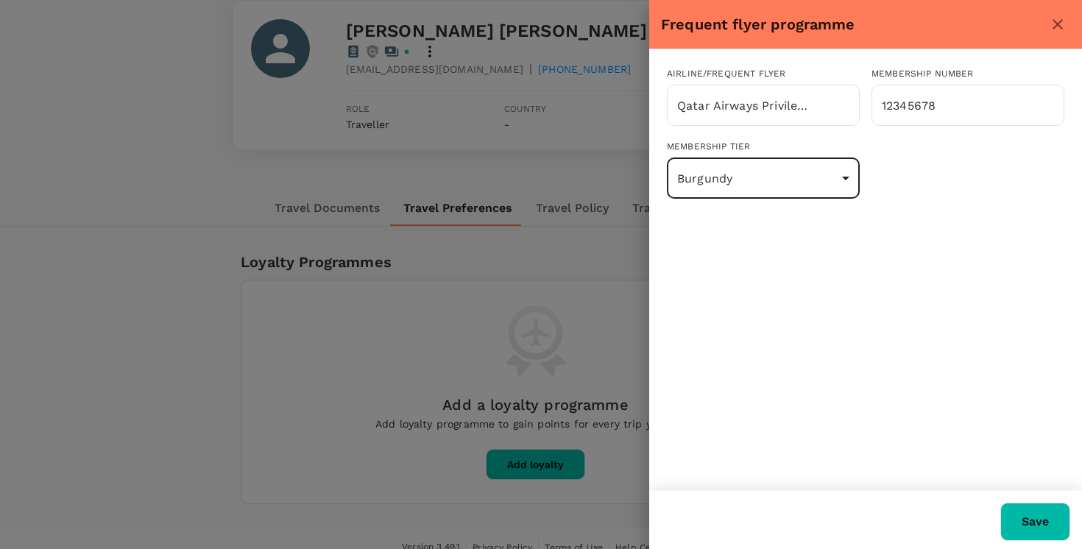
click at [740, 149] on div "Membership tier" at bounding box center [763, 147] width 193 height 15
drag, startPoint x: 965, startPoint y: 177, endPoint x: 954, endPoint y: 177, distance: 11.1
click at [954, 177] on div "Membership tier Burgundy 1 ​" at bounding box center [859, 164] width 409 height 73
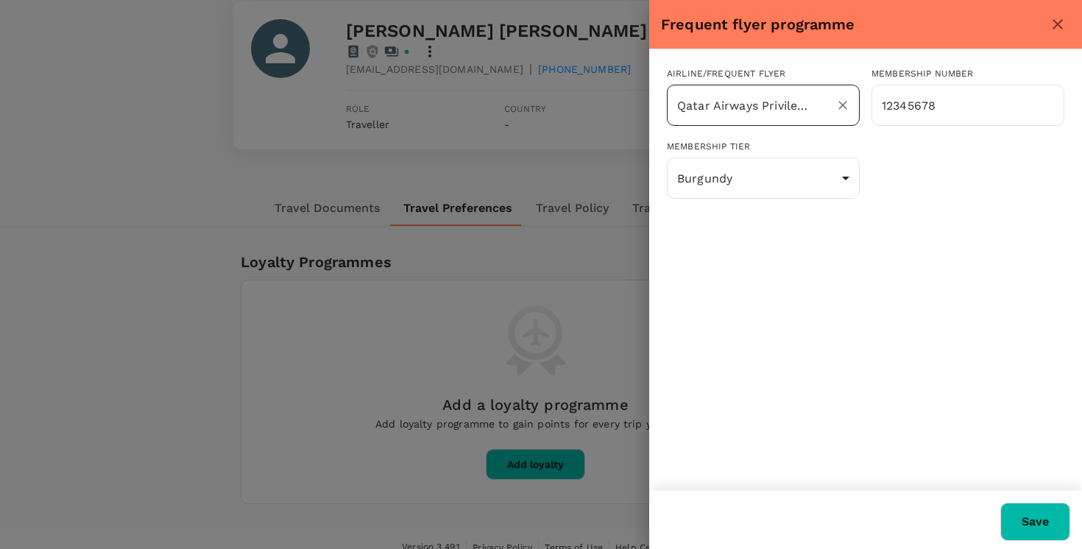
click at [814, 94] on div "Qatar Airways Privilege Club ​" at bounding box center [763, 105] width 193 height 41
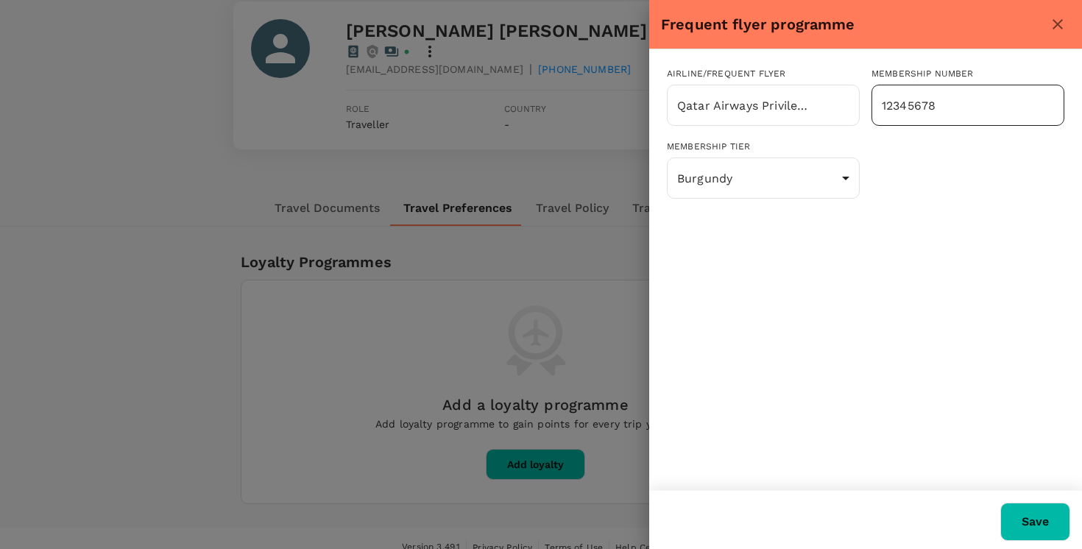
scroll to position [0, 32]
click at [940, 95] on input "12345678" at bounding box center [968, 105] width 193 height 37
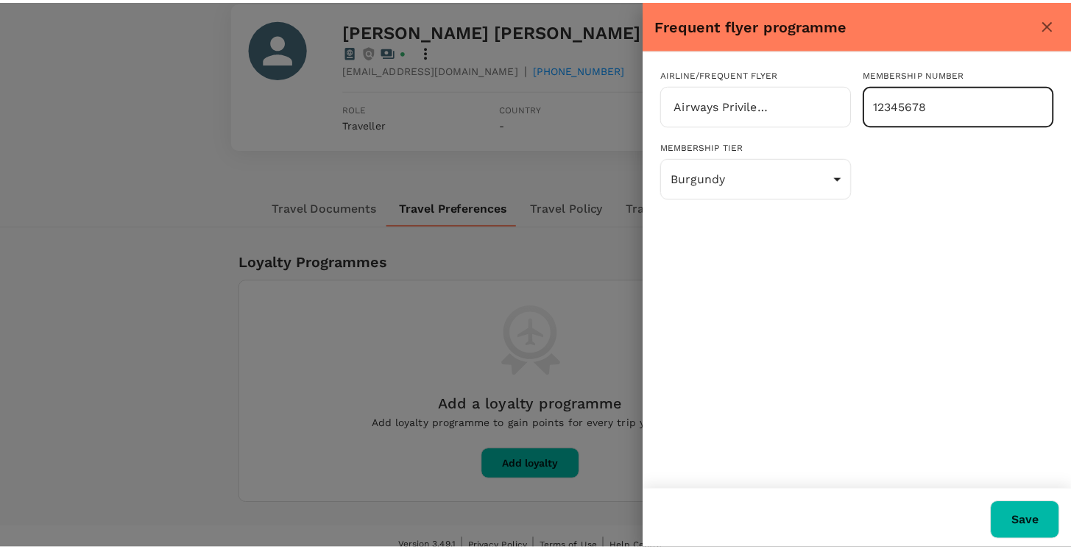
scroll to position [0, 0]
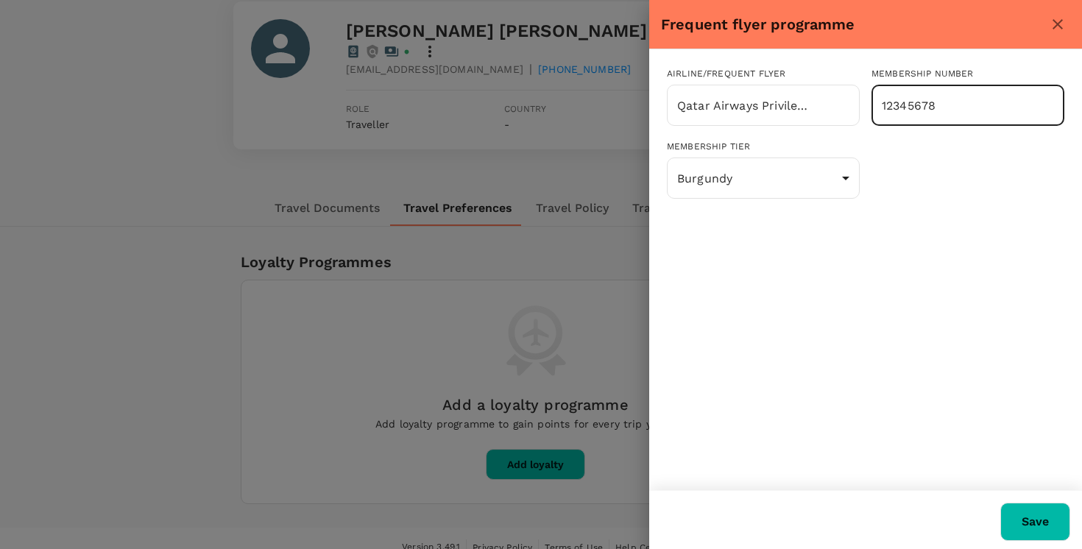
click at [896, 187] on div "Membership tier Burgundy 1 ​" at bounding box center [859, 164] width 409 height 73
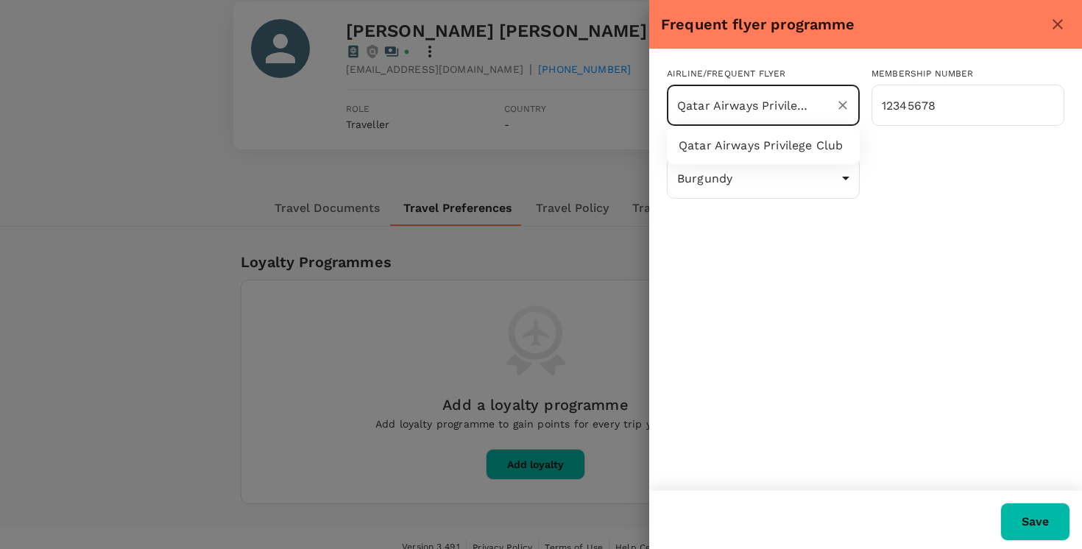
click at [760, 102] on input "Qatar Airways Privilege Club" at bounding box center [743, 105] width 138 height 28
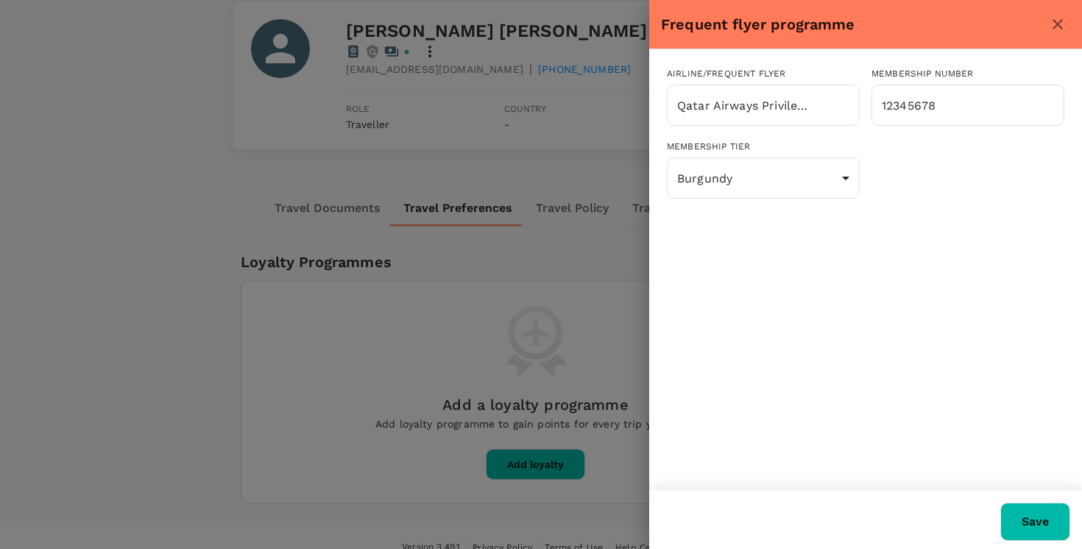
drag, startPoint x: 948, startPoint y: 316, endPoint x: 939, endPoint y: 305, distance: 14.1
click at [947, 315] on div "Airline/Frequent Flyer Qatar Airways Privilege Club ​ Membership number 1234567…" at bounding box center [865, 269] width 433 height 441
click at [1060, 29] on icon "close" at bounding box center [1058, 24] width 18 height 18
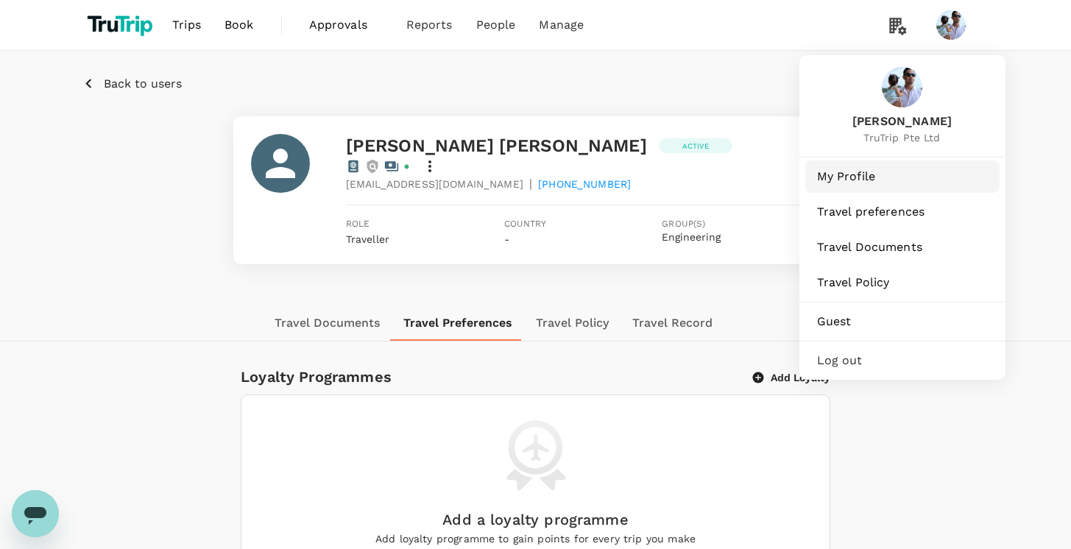
click at [852, 176] on span "My Profile" at bounding box center [902, 177] width 171 height 18
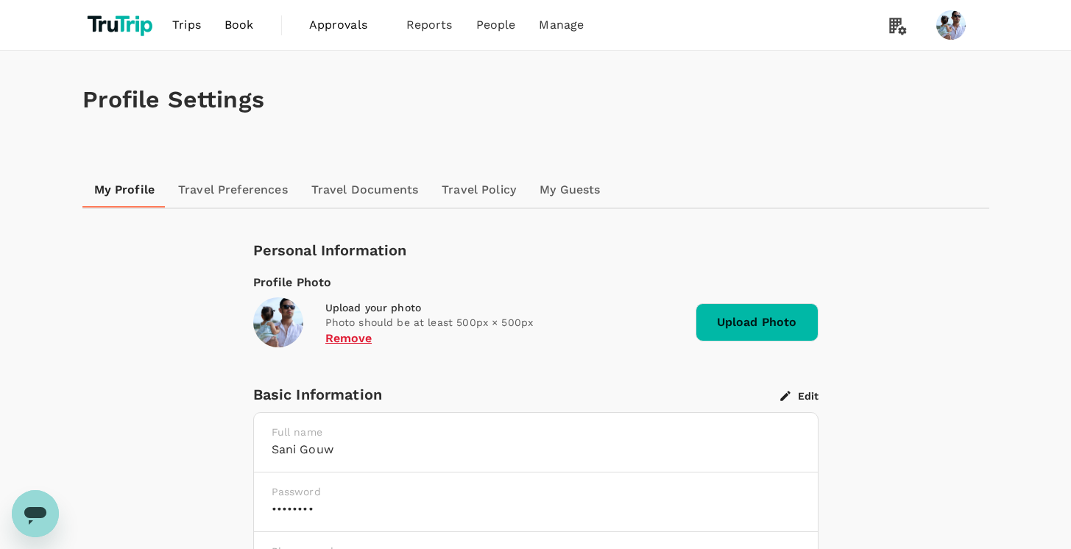
click at [220, 189] on link "Travel Preferences" at bounding box center [232, 189] width 133 height 35
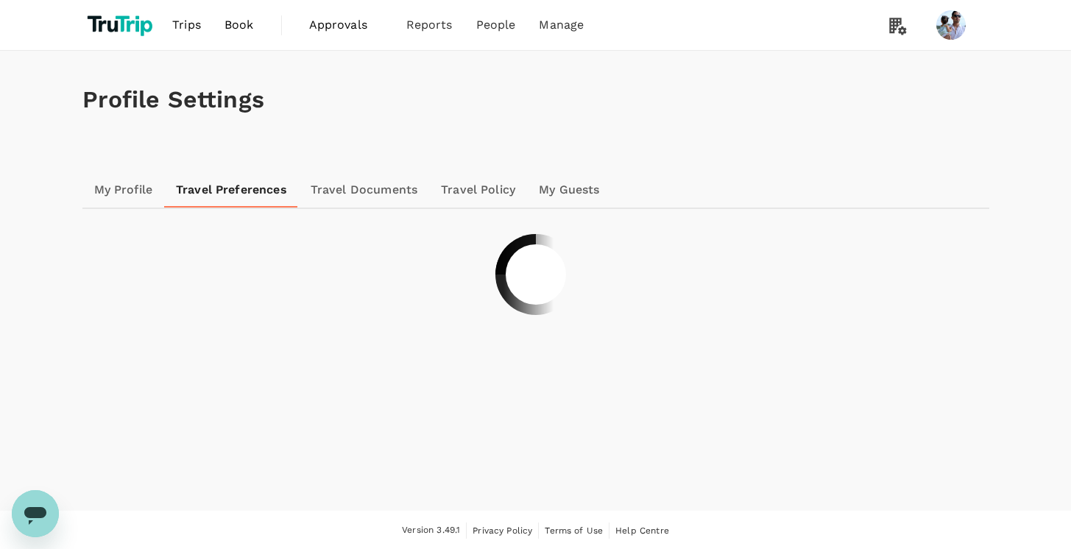
scroll to position [1, 0]
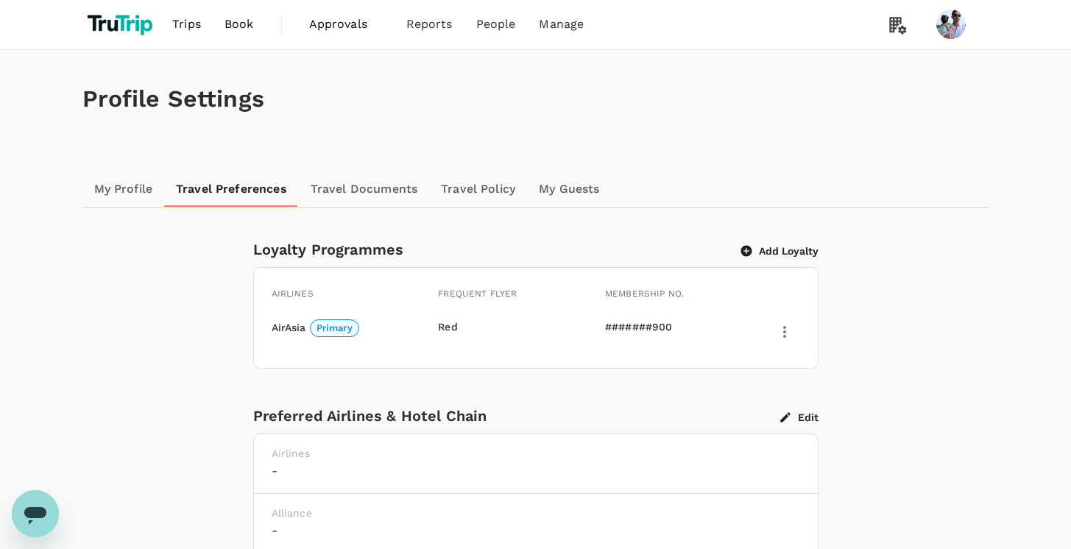
click at [768, 237] on div "Add Loyalty" at bounding box center [774, 243] width 89 height 27
click at [768, 239] on div "Add Loyalty" at bounding box center [774, 243] width 89 height 27
click at [773, 250] on button "Add Loyalty" at bounding box center [780, 250] width 77 height 13
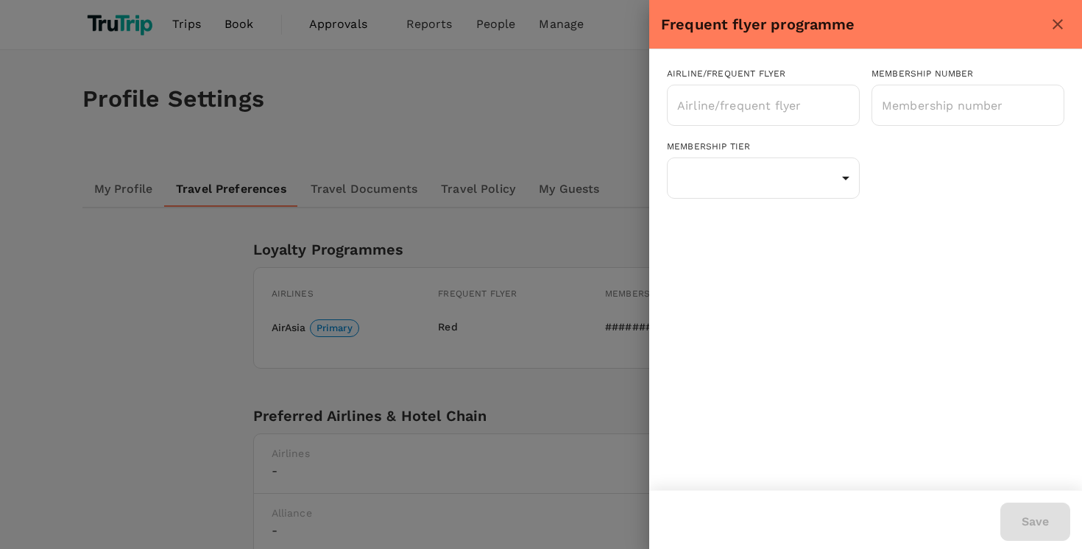
click at [1046, 24] on button "close" at bounding box center [1058, 24] width 25 height 25
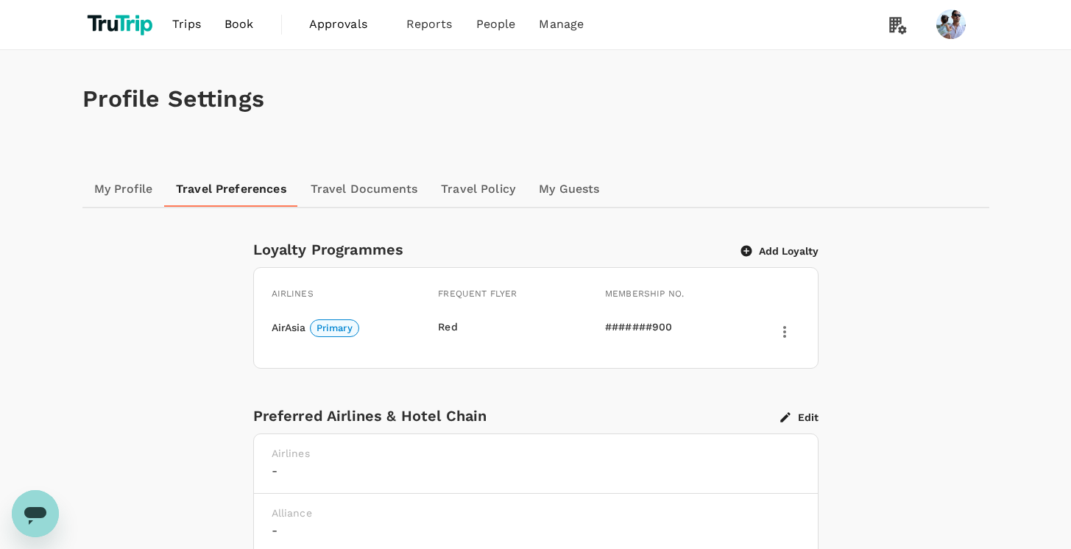
scroll to position [20, 0]
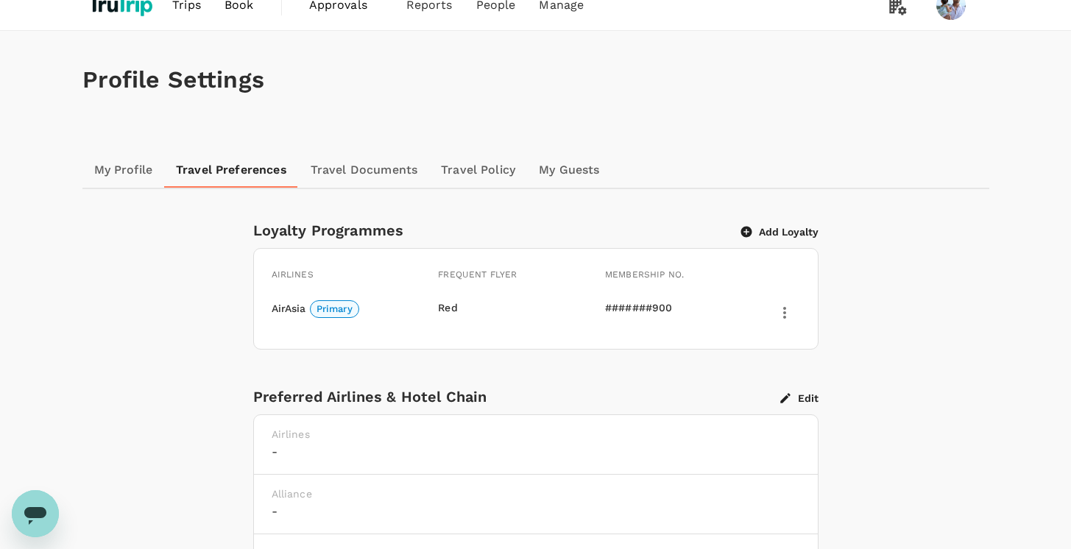
click at [811, 390] on div "Edit" at bounding box center [800, 397] width 38 height 15
click at [810, 399] on button "Edit" at bounding box center [800, 398] width 38 height 13
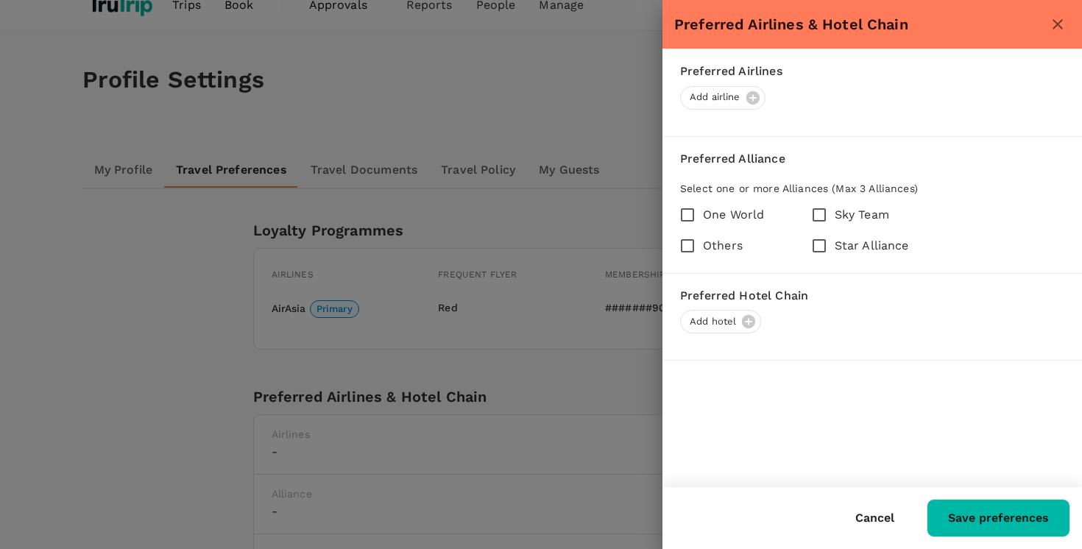
click at [1061, 29] on icon "close" at bounding box center [1058, 24] width 18 height 18
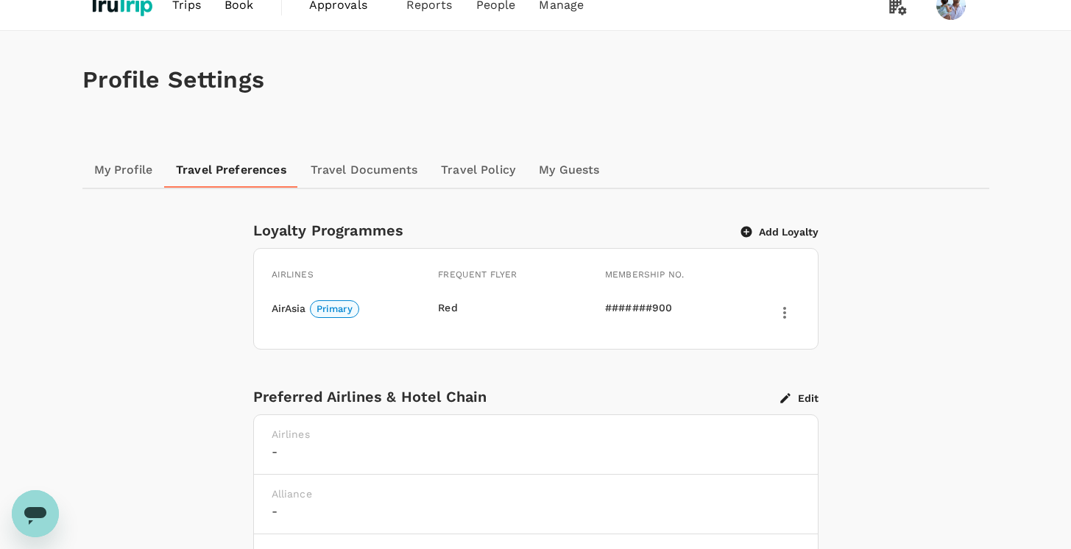
scroll to position [11, 0]
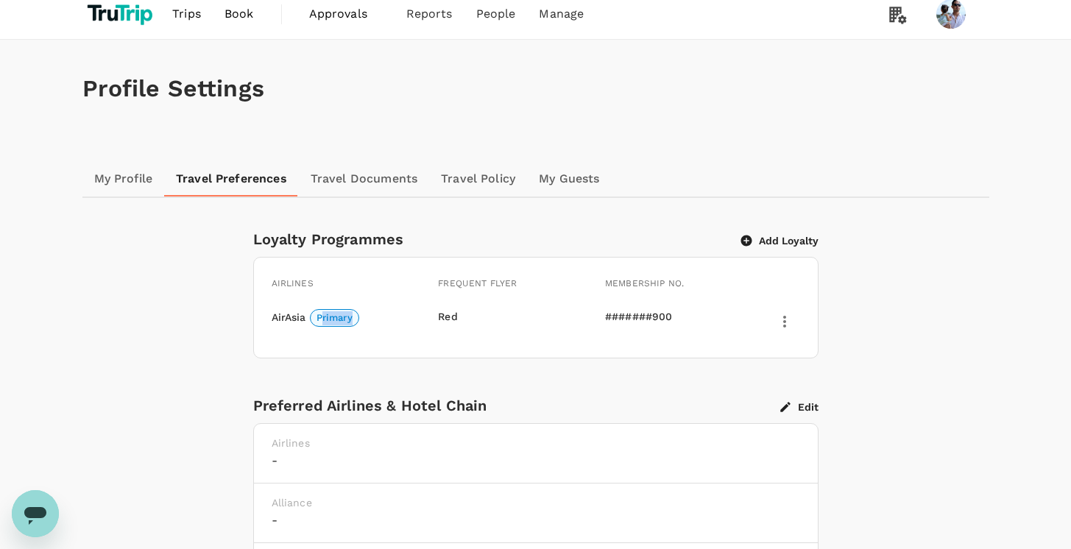
drag, startPoint x: 320, startPoint y: 319, endPoint x: 439, endPoint y: 297, distance: 120.5
click at [437, 300] on div "AirAsia Primary Red #######900" at bounding box center [527, 313] width 546 height 43
click at [327, 317] on span "Primary" at bounding box center [335, 318] width 48 height 14
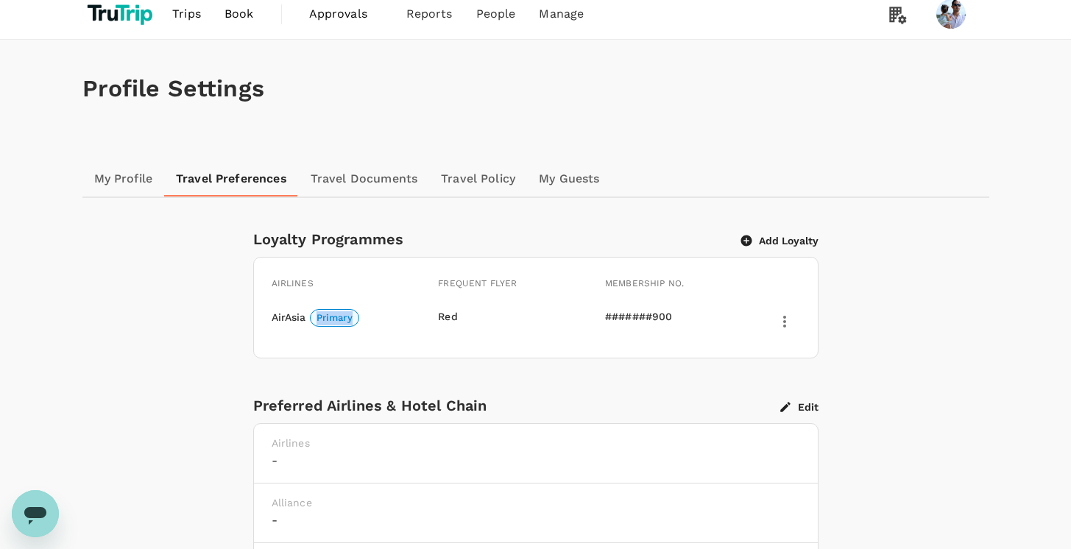
click at [378, 332] on div "AirAsia Primary" at bounding box center [322, 313] width 137 height 43
click at [876, 92] on h1 "Profile Settings" at bounding box center [535, 88] width 907 height 27
click at [637, 316] on div "#######900" at bounding box center [664, 316] width 119 height 15
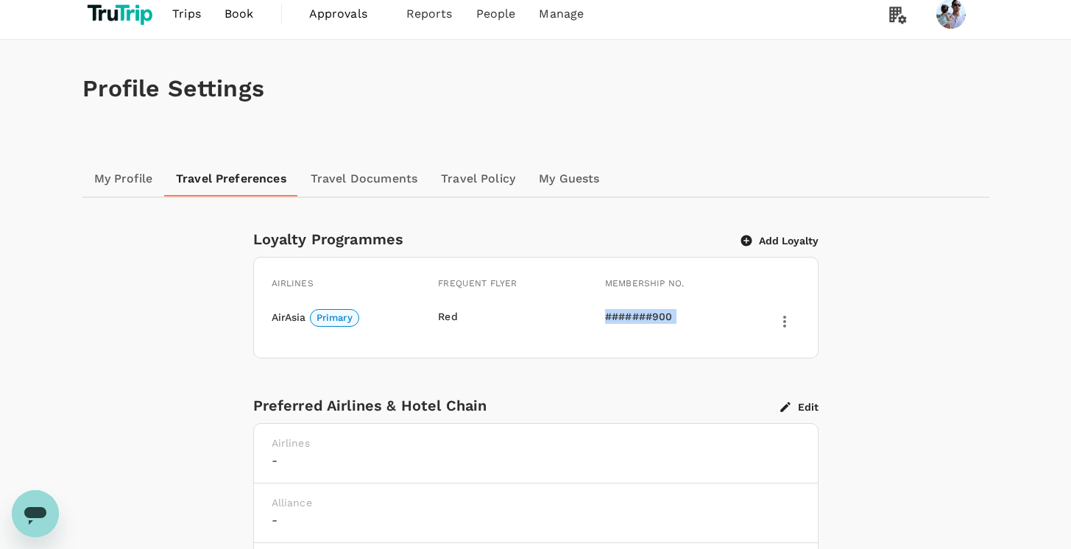
click at [655, 335] on div "AirAsia Primary Red #######900" at bounding box center [536, 321] width 529 height 49
click at [269, 316] on div "AirAsia Primary" at bounding box center [322, 313] width 137 height 43
click at [272, 315] on div "AirAsia Primary" at bounding box center [331, 318] width 119 height 18
click at [451, 316] on div "Red" at bounding box center [497, 316] width 119 height 15
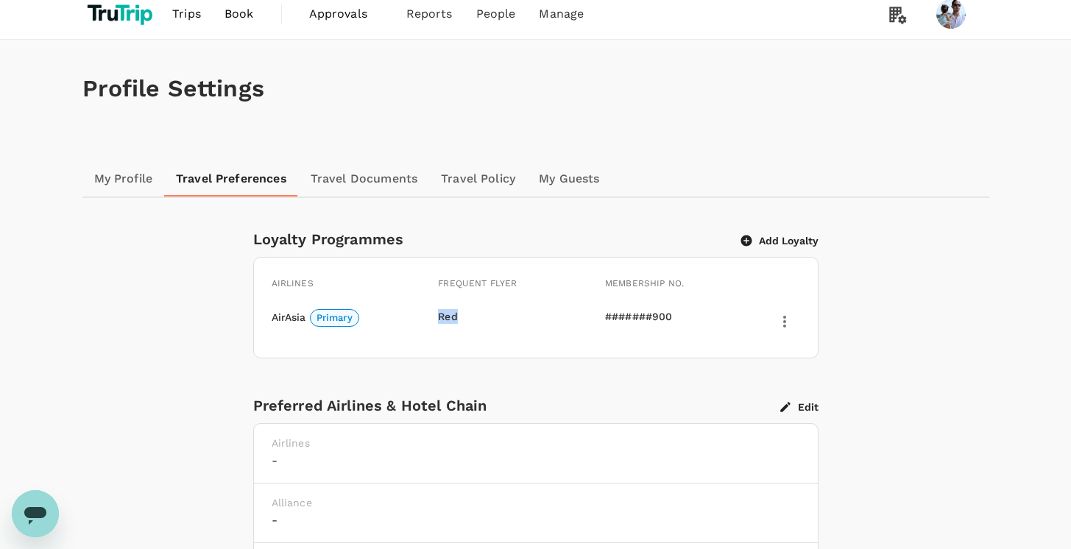
click at [451, 316] on div "Red" at bounding box center [497, 316] width 119 height 15
click at [635, 317] on div "#######900" at bounding box center [664, 316] width 119 height 15
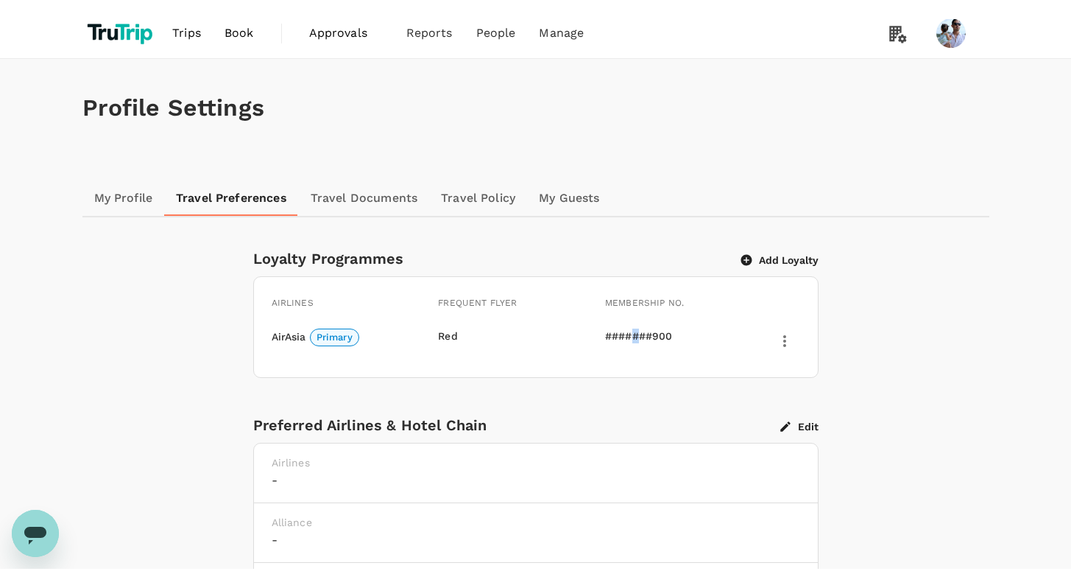
scroll to position [111, 0]
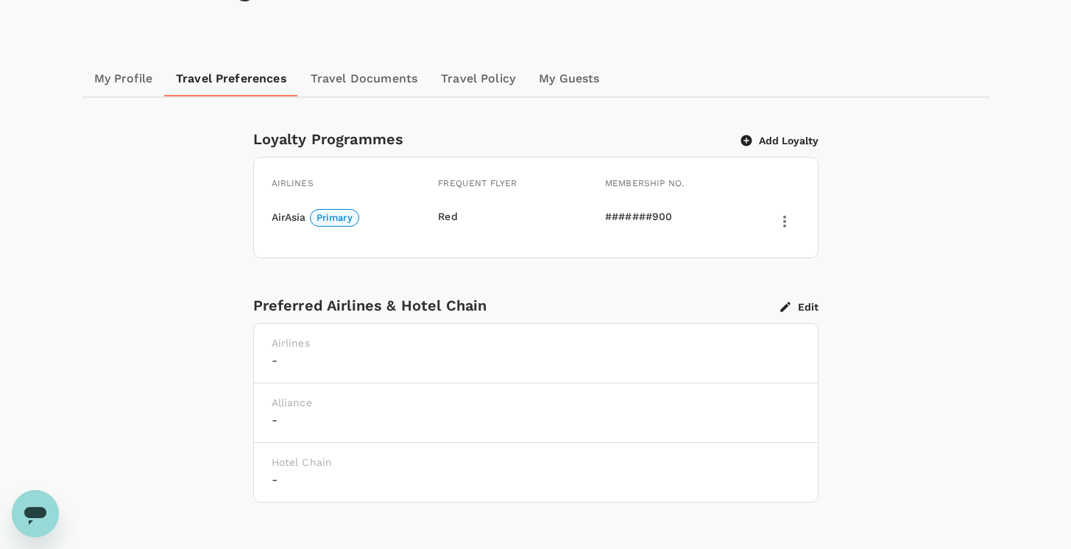
click at [586, 321] on div "Preferred Airlines & Hotel Chain Edit Airlines - Alliance - Hotel Chain -" at bounding box center [536, 398] width 566 height 209
click at [471, 220] on div "Red" at bounding box center [497, 216] width 119 height 15
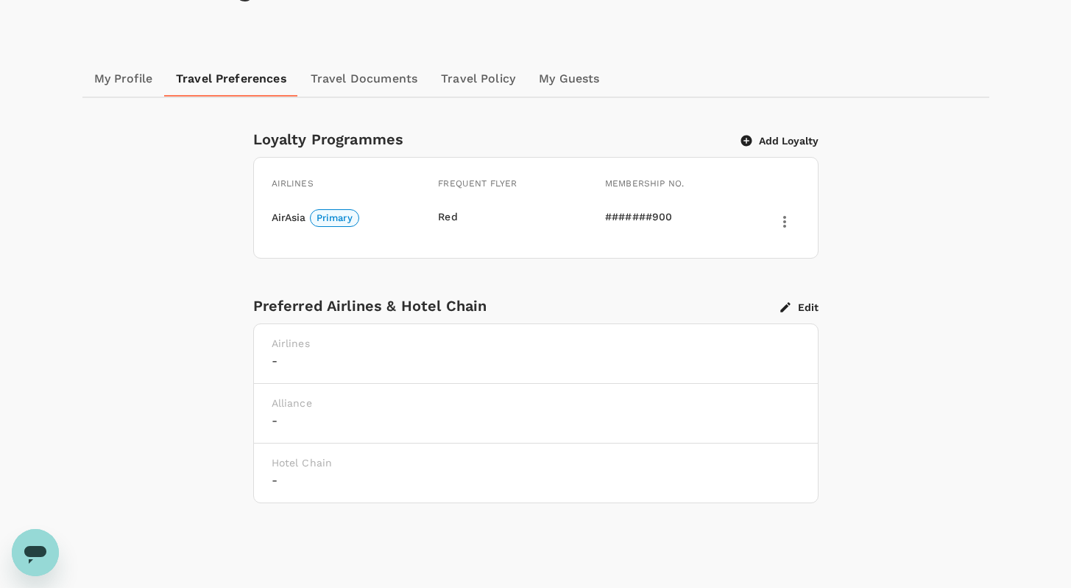
click at [921, 138] on div "Loyalty Programmes Add Loyalty Airlines Frequent flyer Membership No. AirAsia P…" at bounding box center [536, 332] width 848 height 411
